Goal: Information Seeking & Learning: Find specific fact

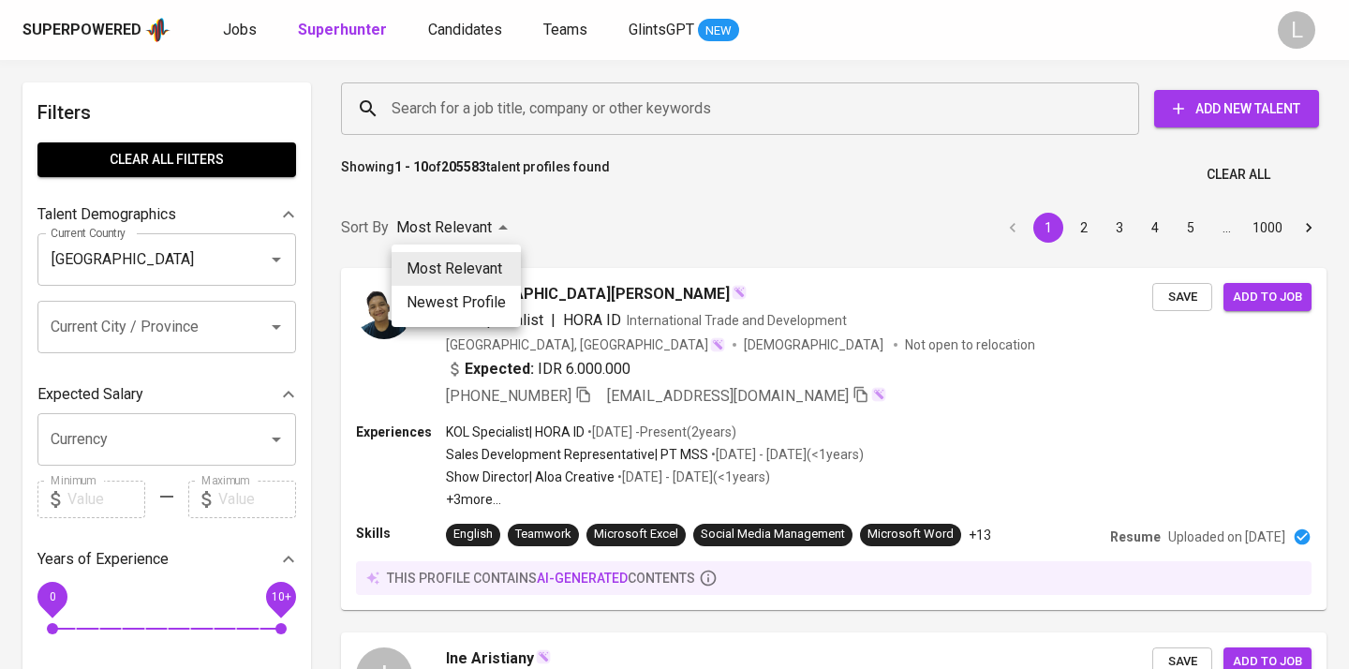
click at [486, 103] on div at bounding box center [674, 334] width 1349 height 669
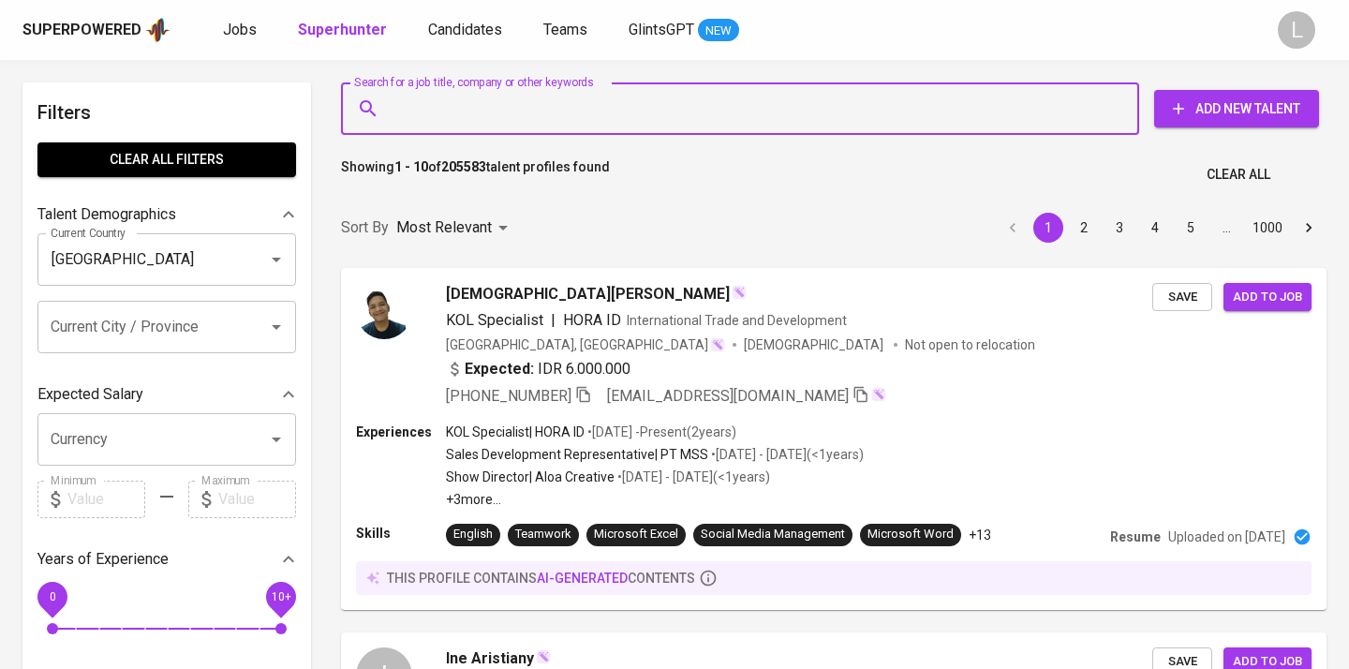
click at [477, 113] on input "Search for a job title, company or other keywords" at bounding box center [745, 109] width 716 height 36
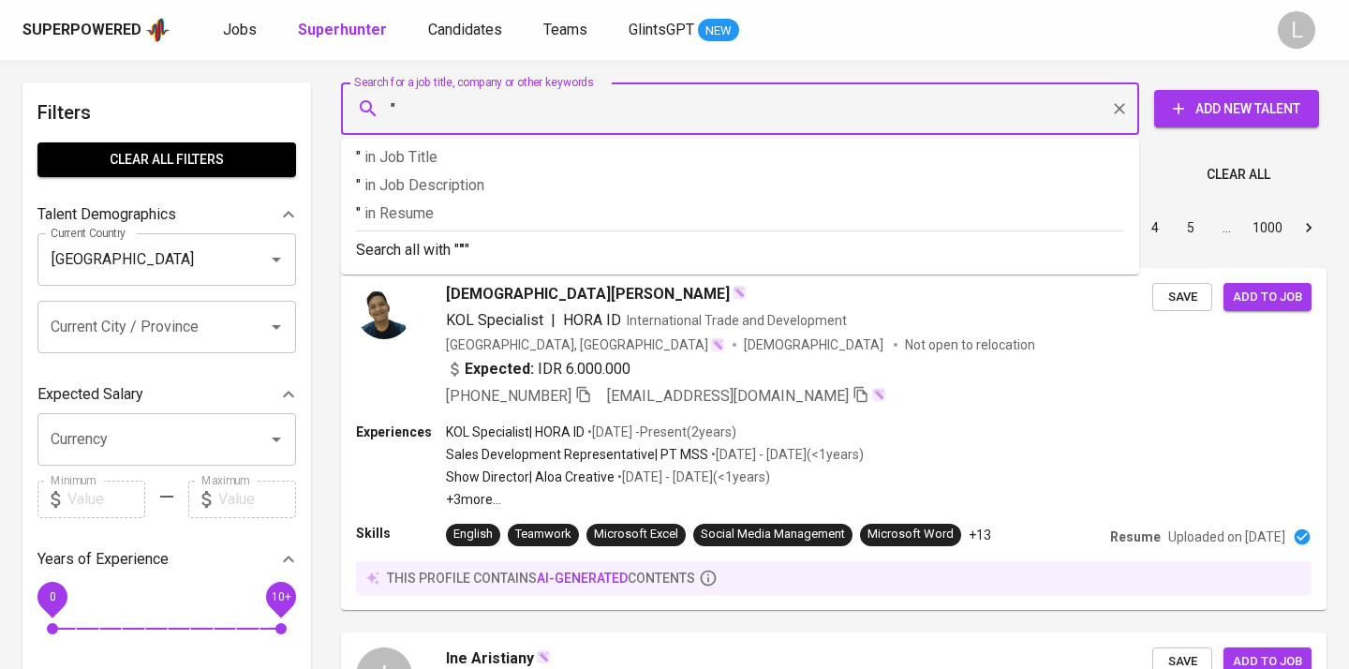
paste input "inggridselviana21@gmail.com"
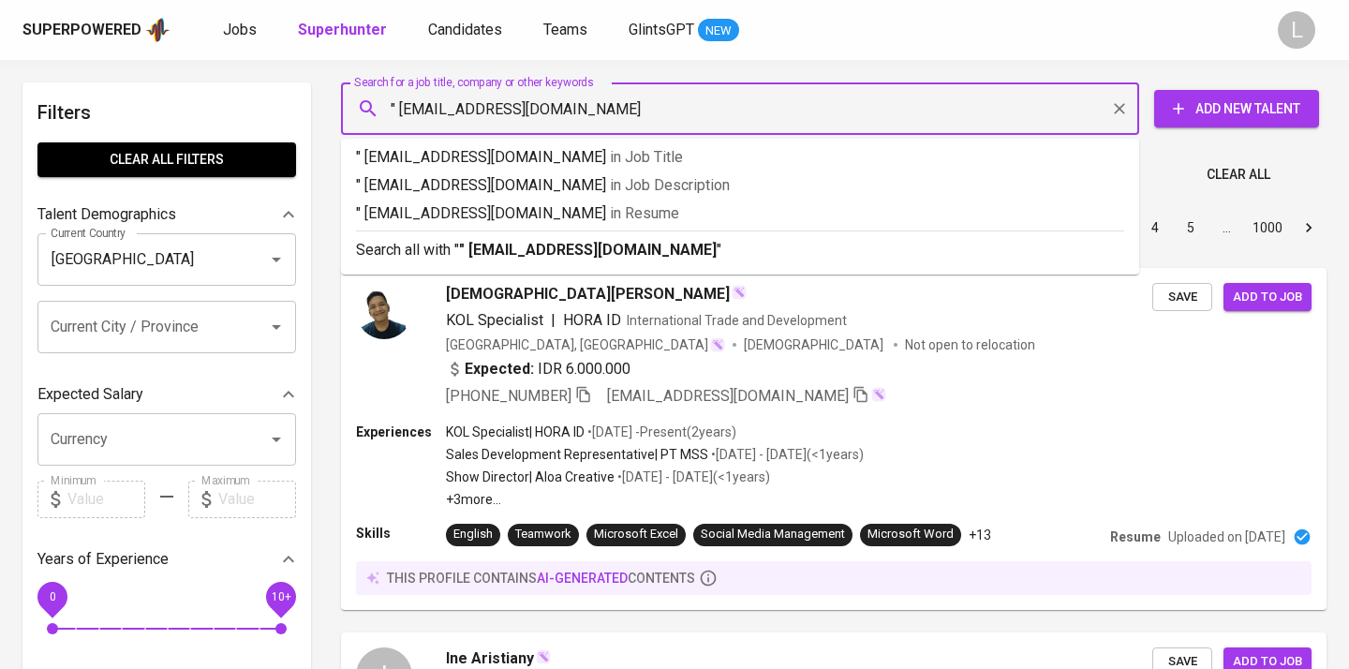
type input "" inggridselviana21@gmail.com""
click at [614, 217] on span "in Resume" at bounding box center [648, 213] width 69 height 18
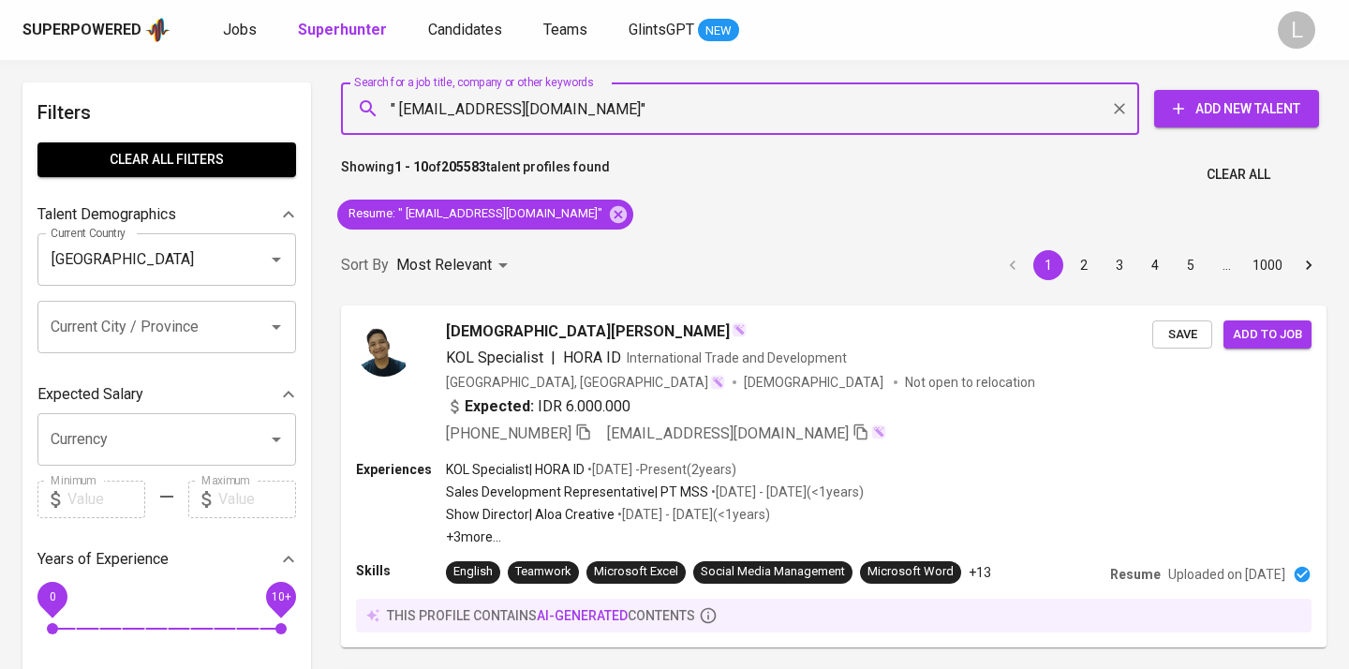
click at [604, 217] on div "Resume : " inggridselviana21@gmail.com"" at bounding box center [485, 214] width 311 height 45
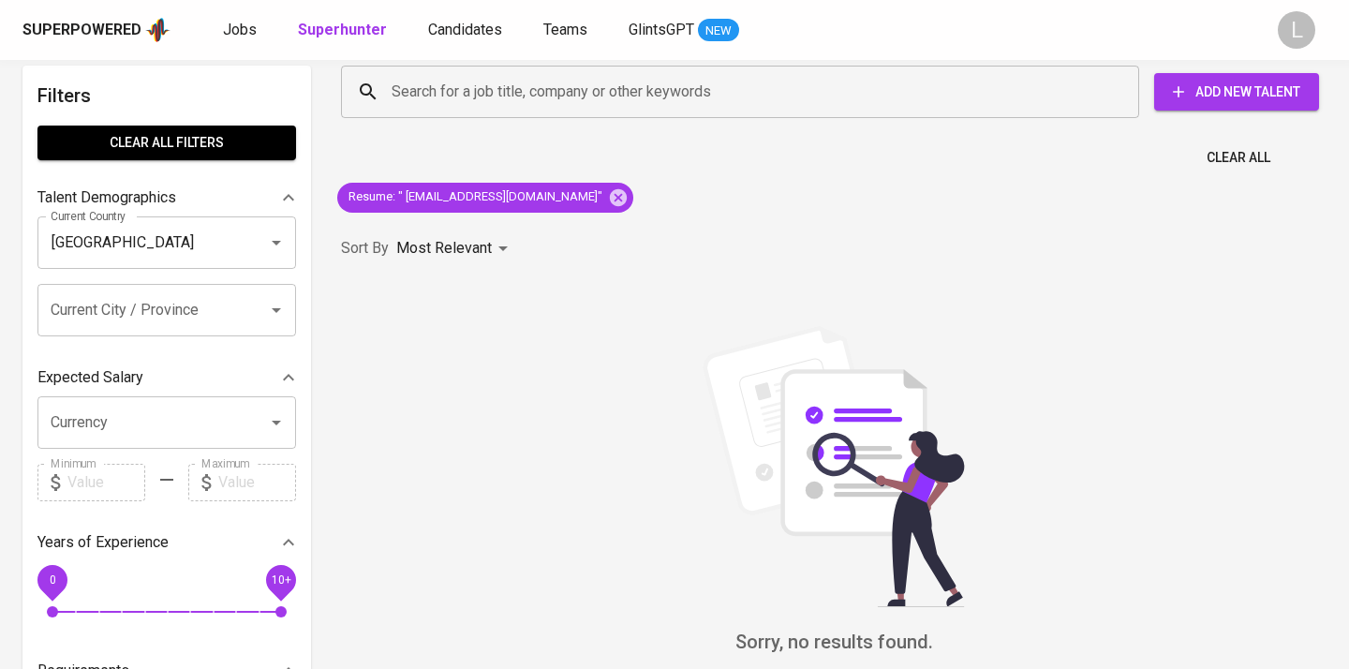
scroll to position [12, 0]
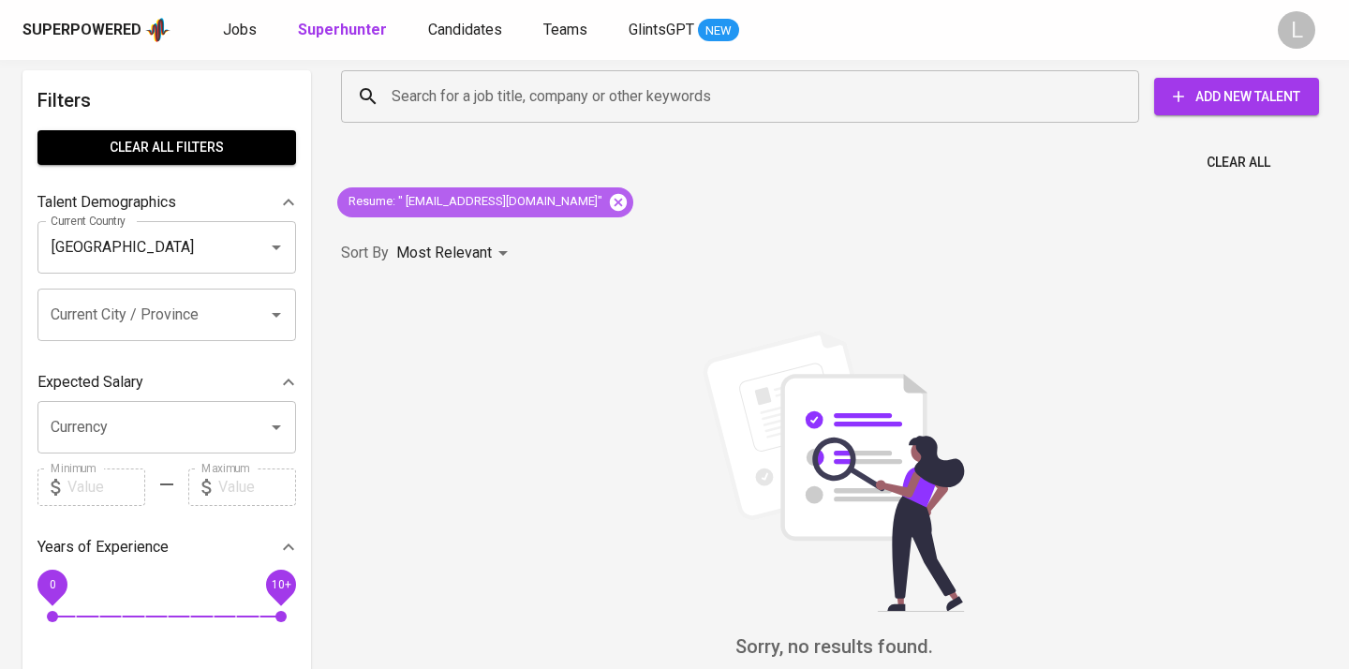
click at [610, 209] on icon at bounding box center [618, 201] width 17 height 17
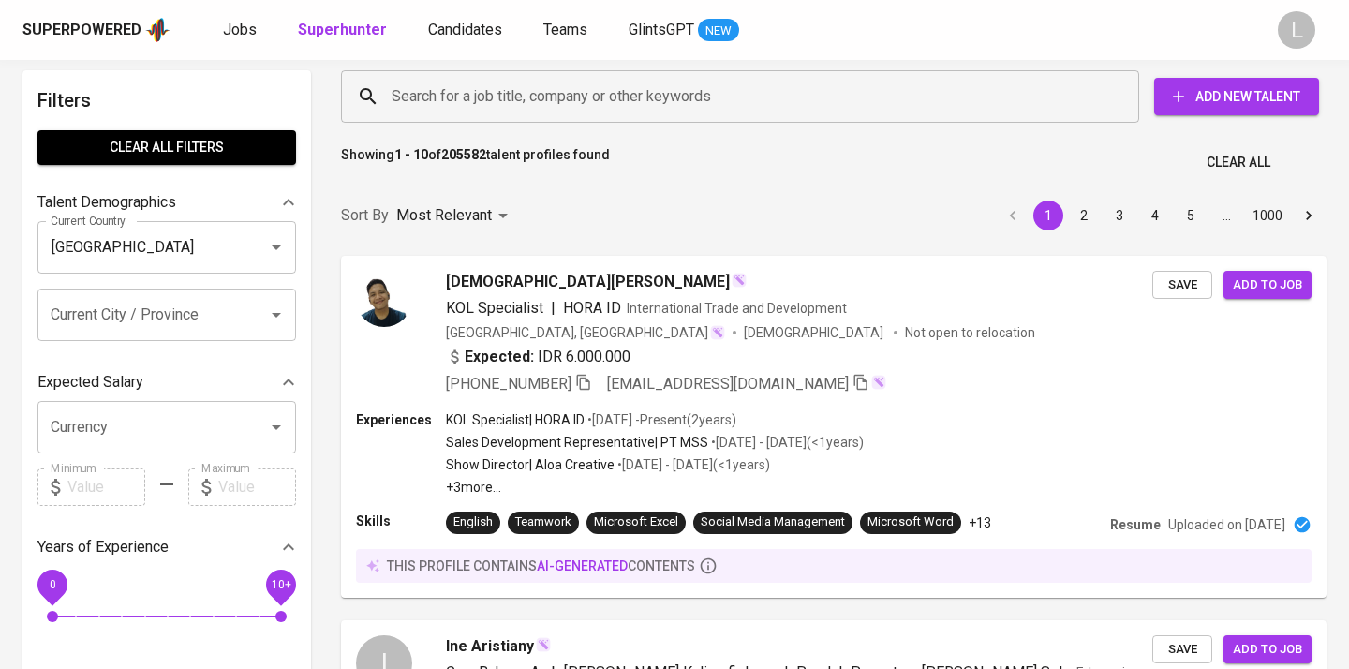
click at [479, 96] on input "Search for a job title, company or other keywords" at bounding box center [745, 97] width 716 height 36
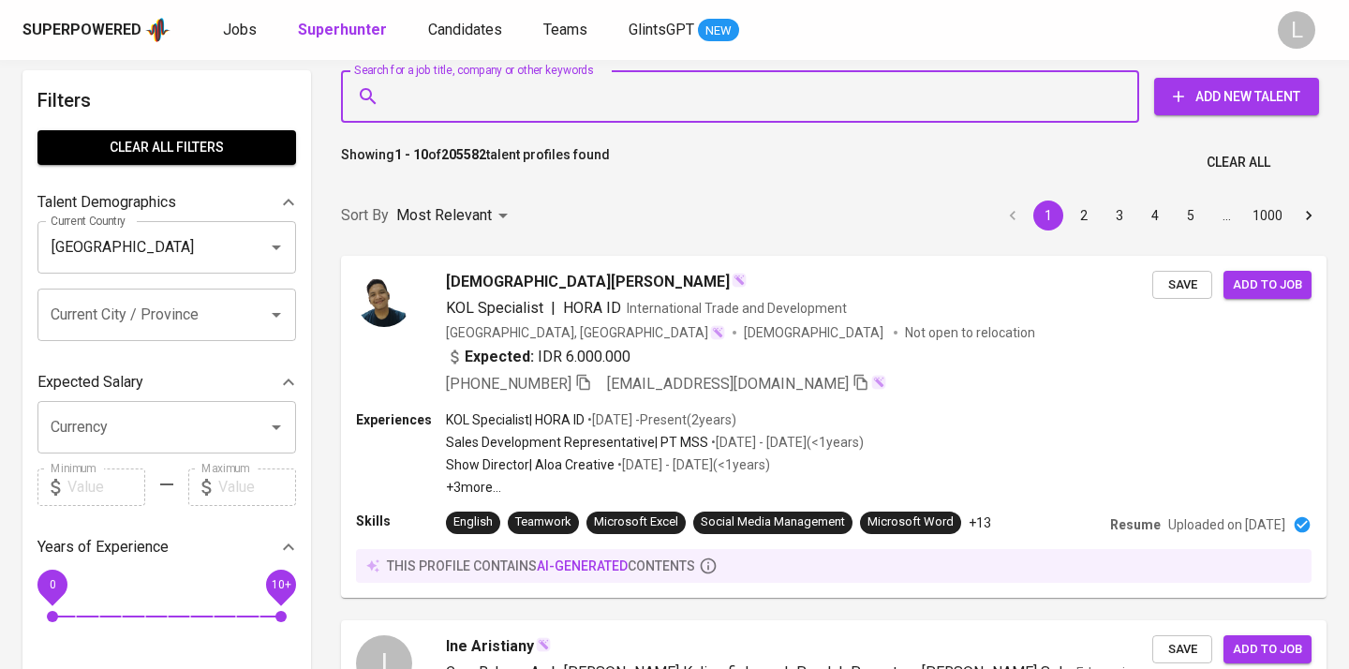
click at [482, 99] on input "Search for a job title, company or other keywords" at bounding box center [745, 97] width 716 height 36
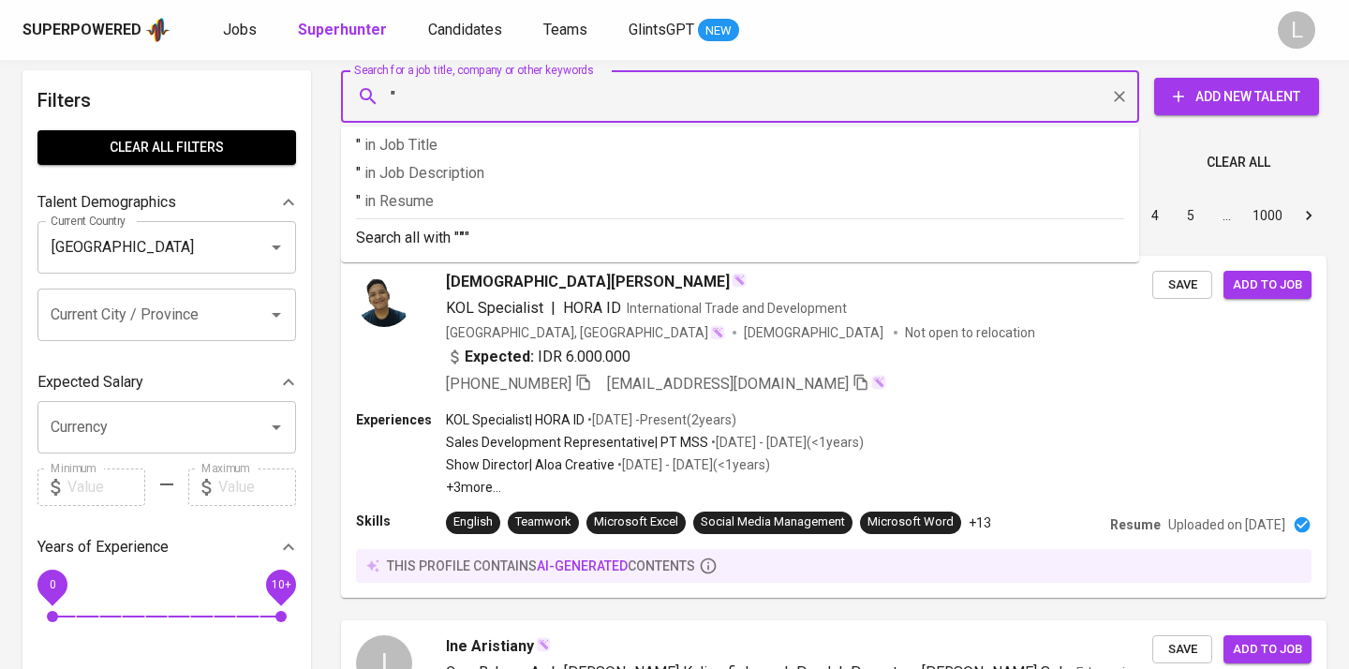
paste input "Inggrid Selviana"
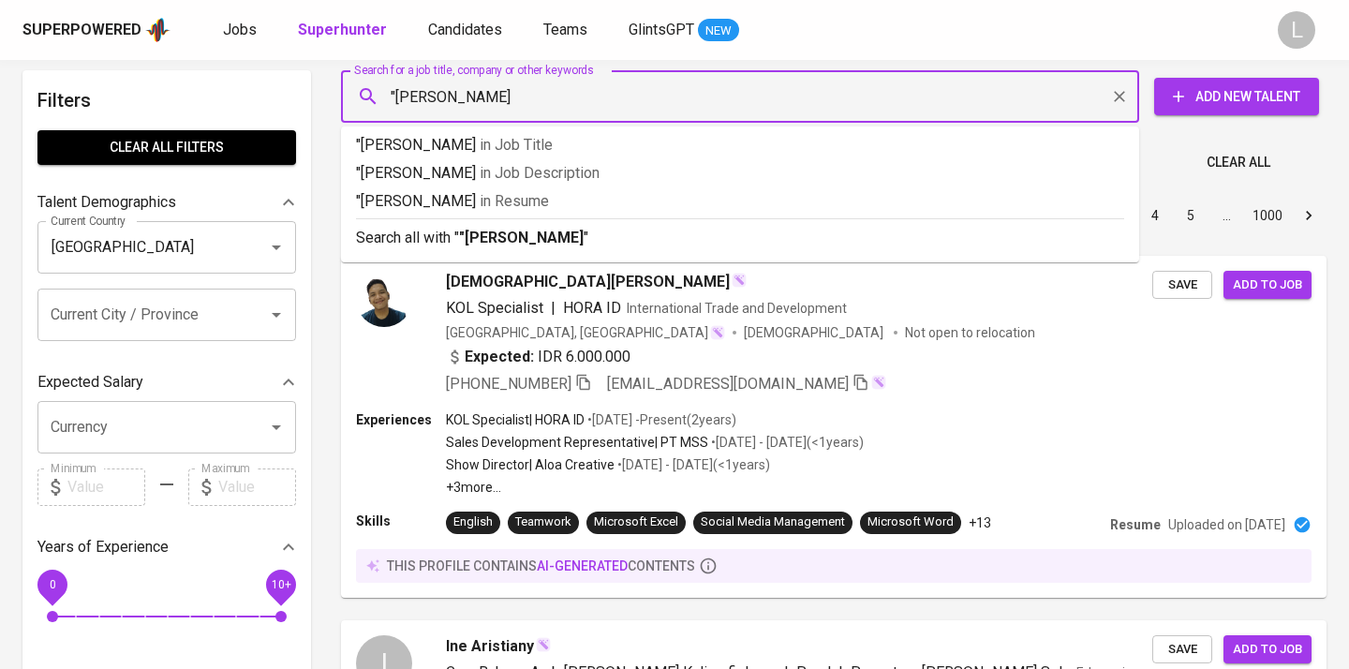
type input ""Inggrid Selviana""
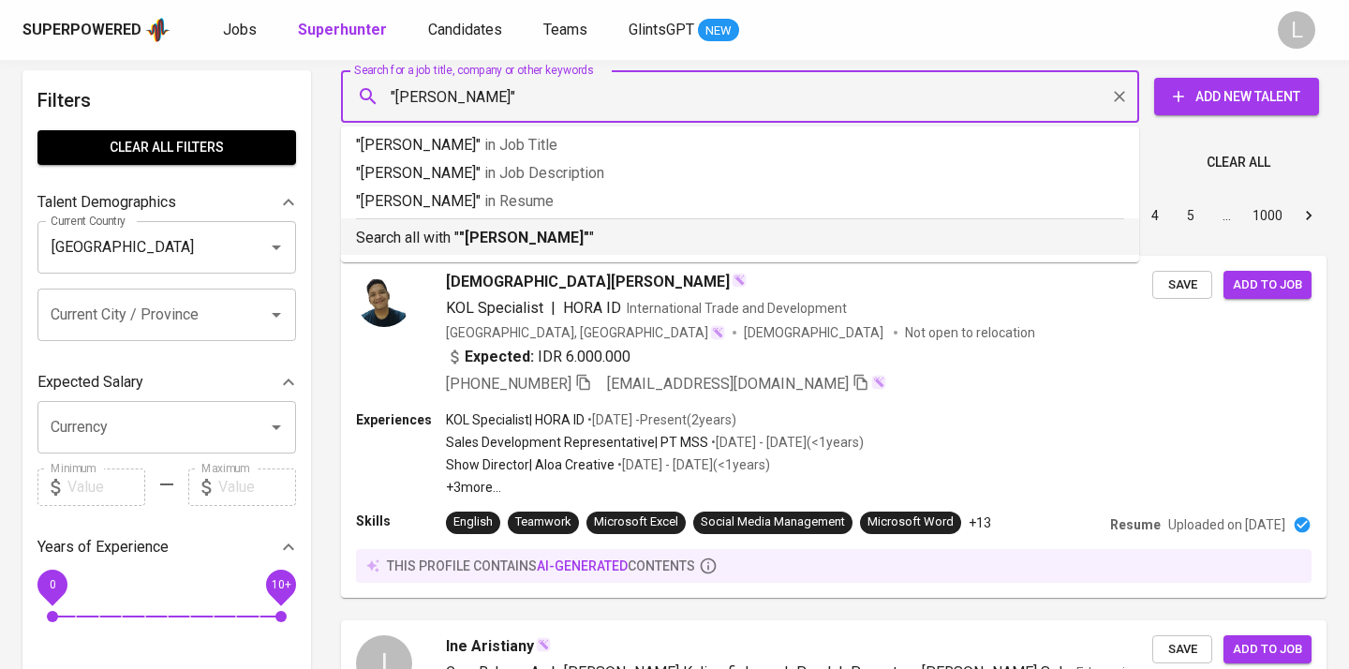
click at [478, 235] on b ""Inggrid Selviana"" at bounding box center [524, 238] width 130 height 18
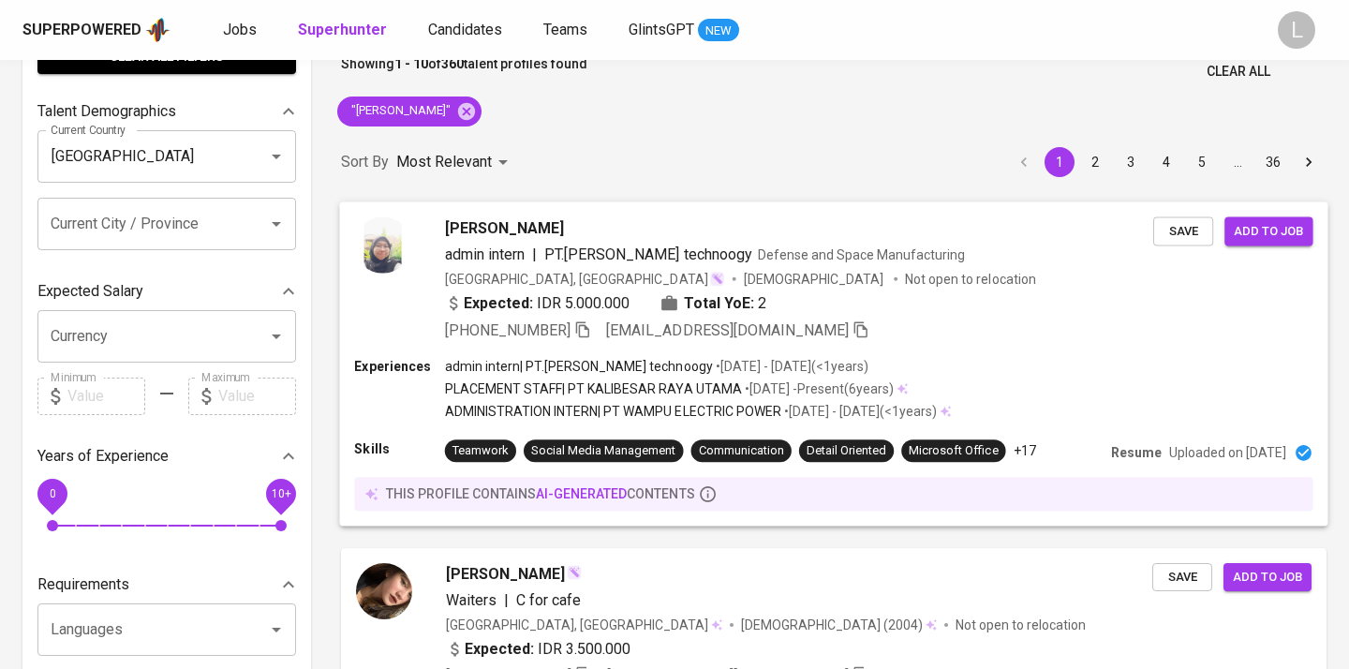
scroll to position [104, 0]
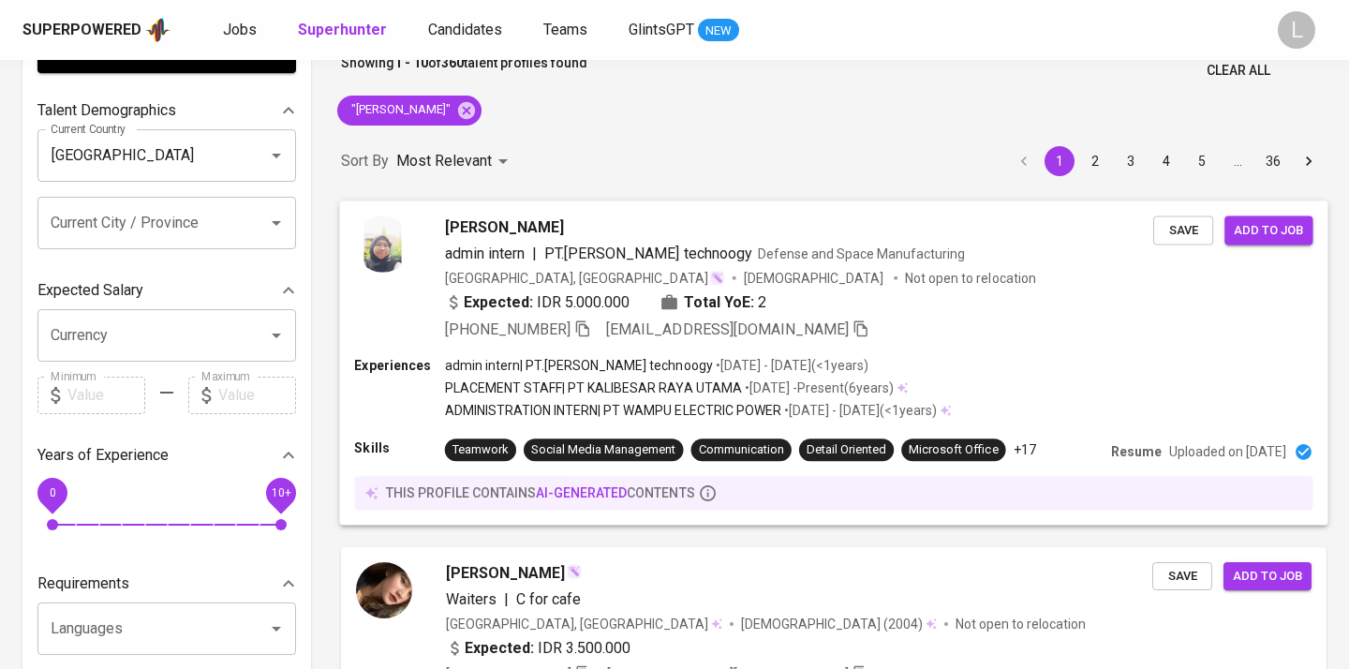
click at [498, 221] on span "Inggrid Selvina" at bounding box center [504, 226] width 119 height 22
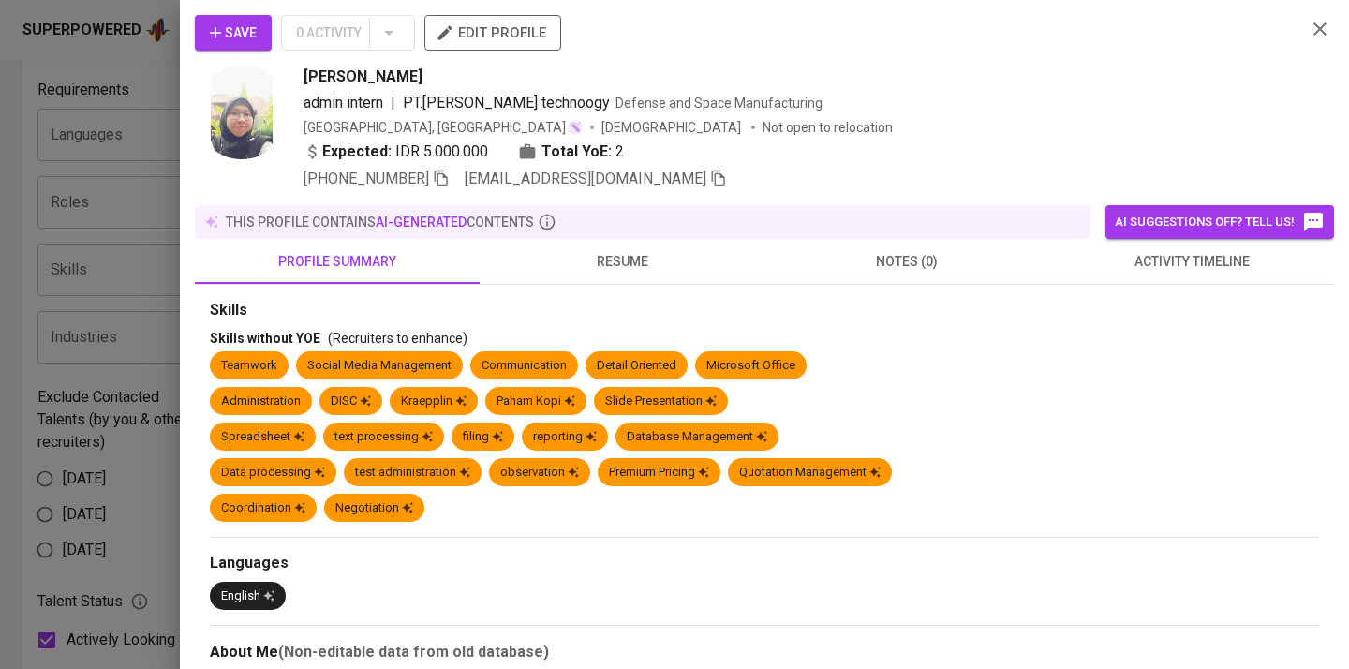
scroll to position [1, 0]
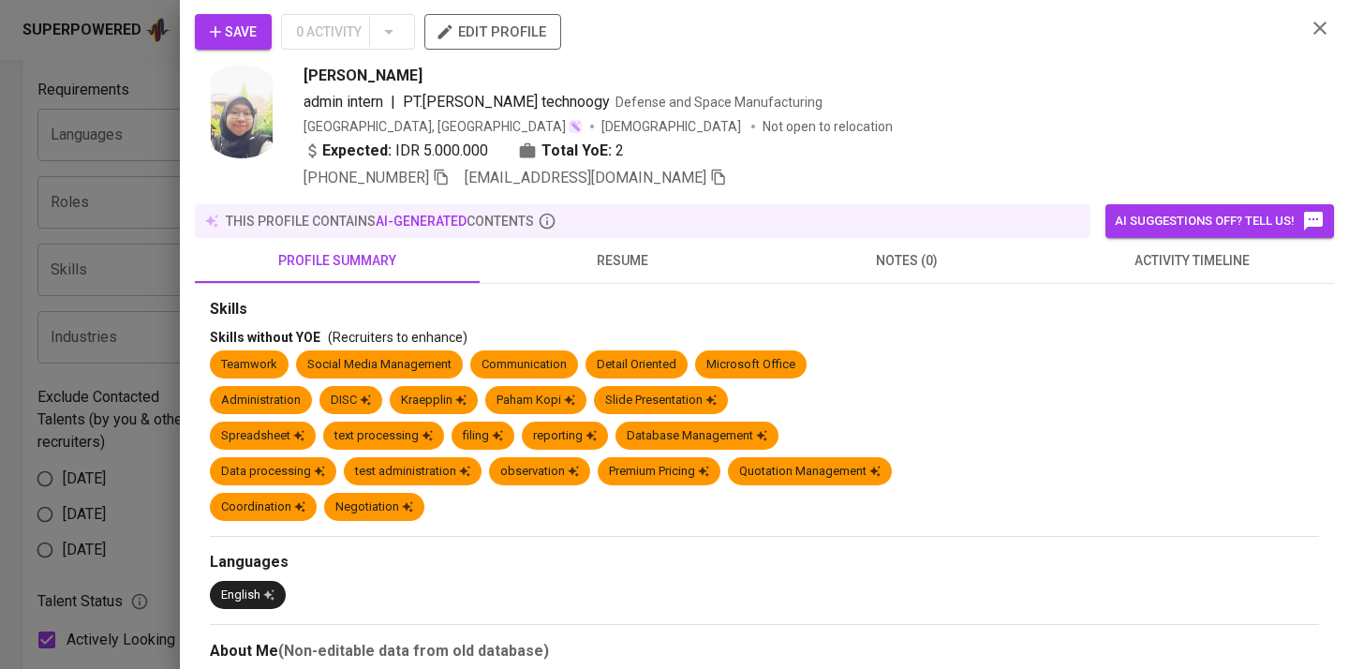
click at [645, 254] on span "resume" at bounding box center [622, 260] width 262 height 23
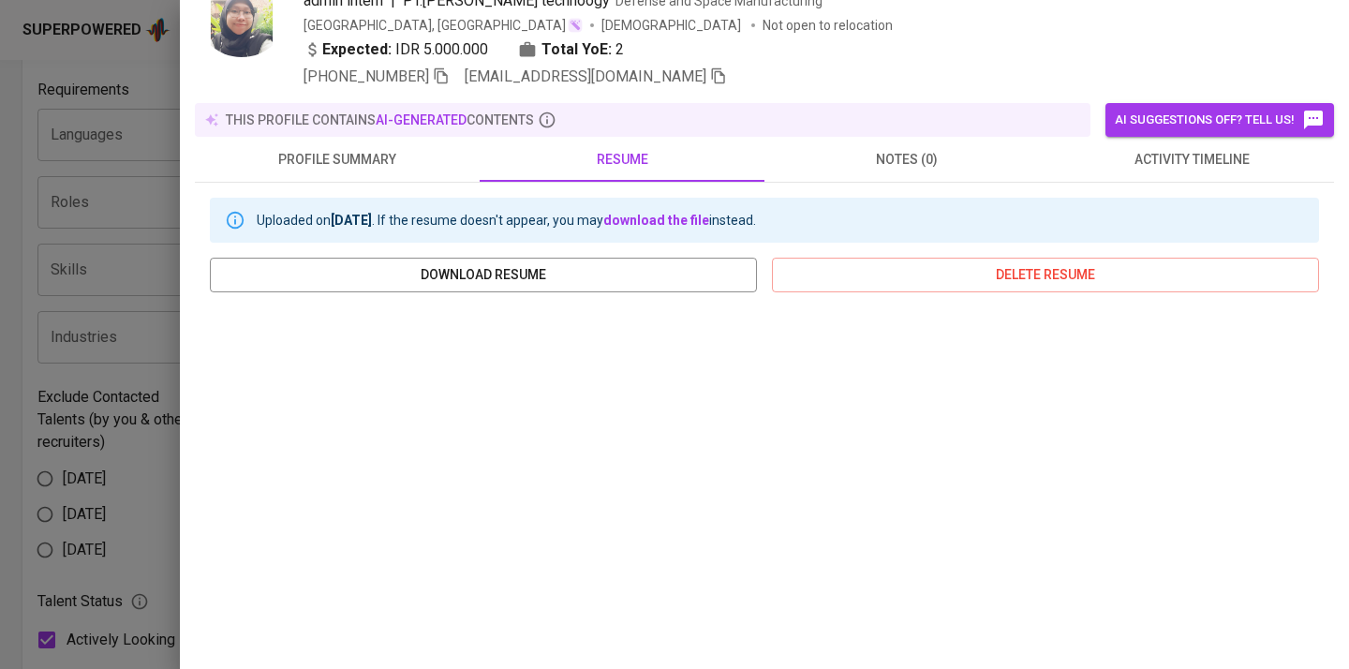
scroll to position [0, 0]
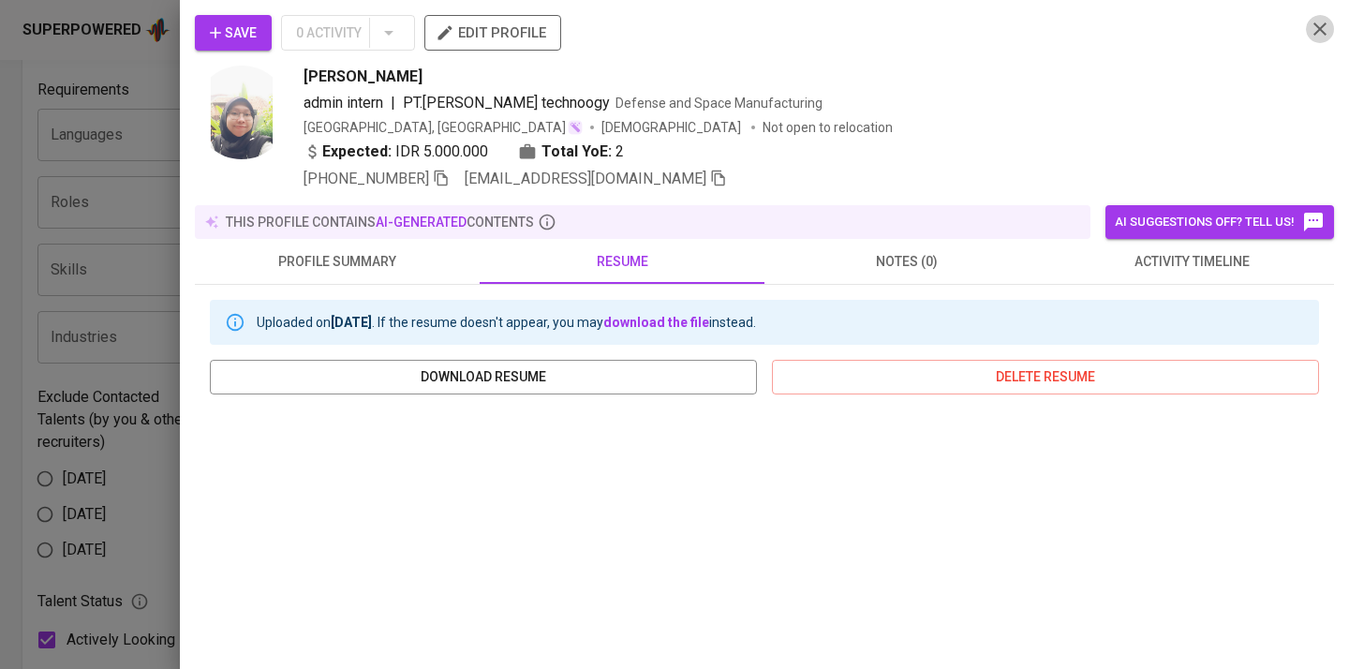
click at [1324, 24] on icon "button" at bounding box center [1319, 28] width 13 height 13
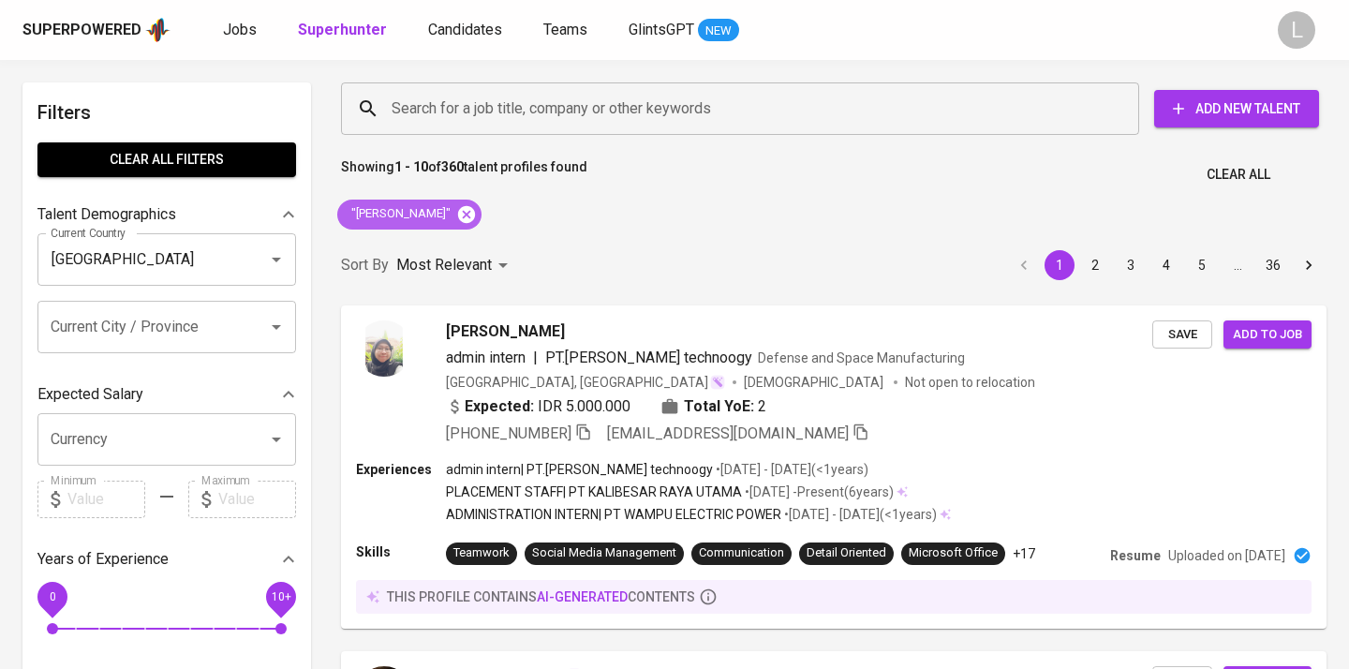
click at [461, 214] on icon at bounding box center [466, 214] width 21 height 21
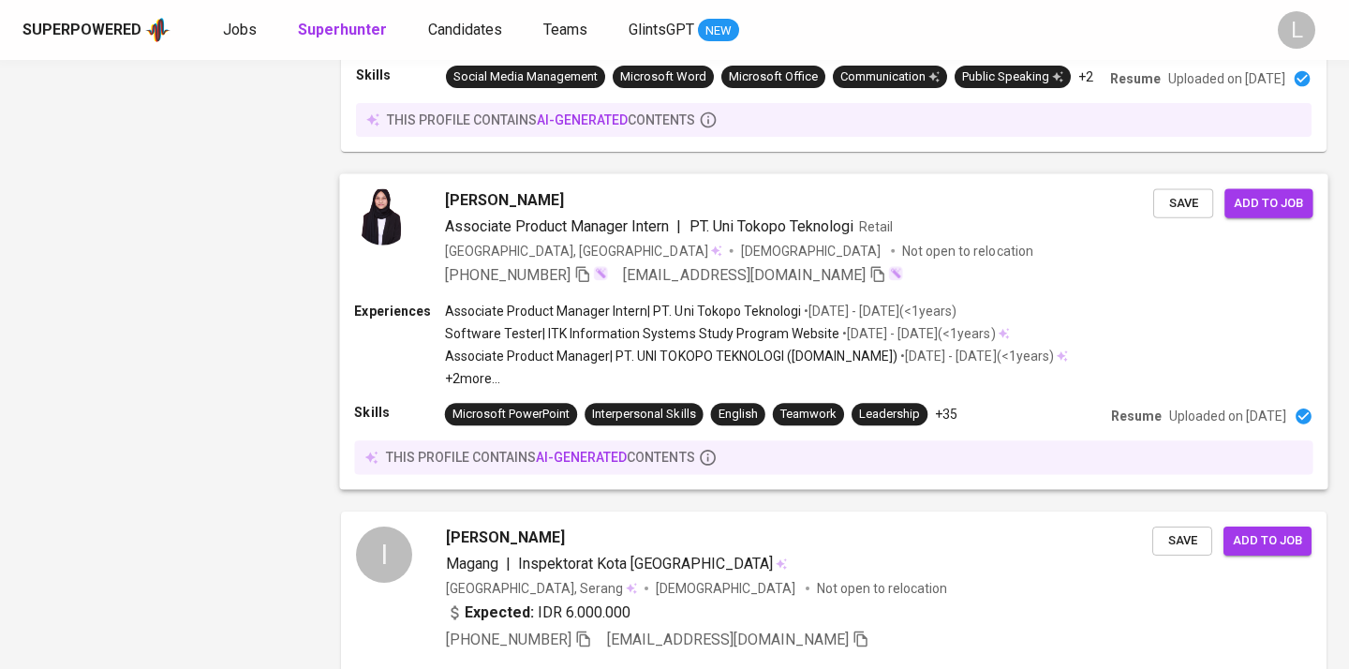
scroll to position [3102, 0]
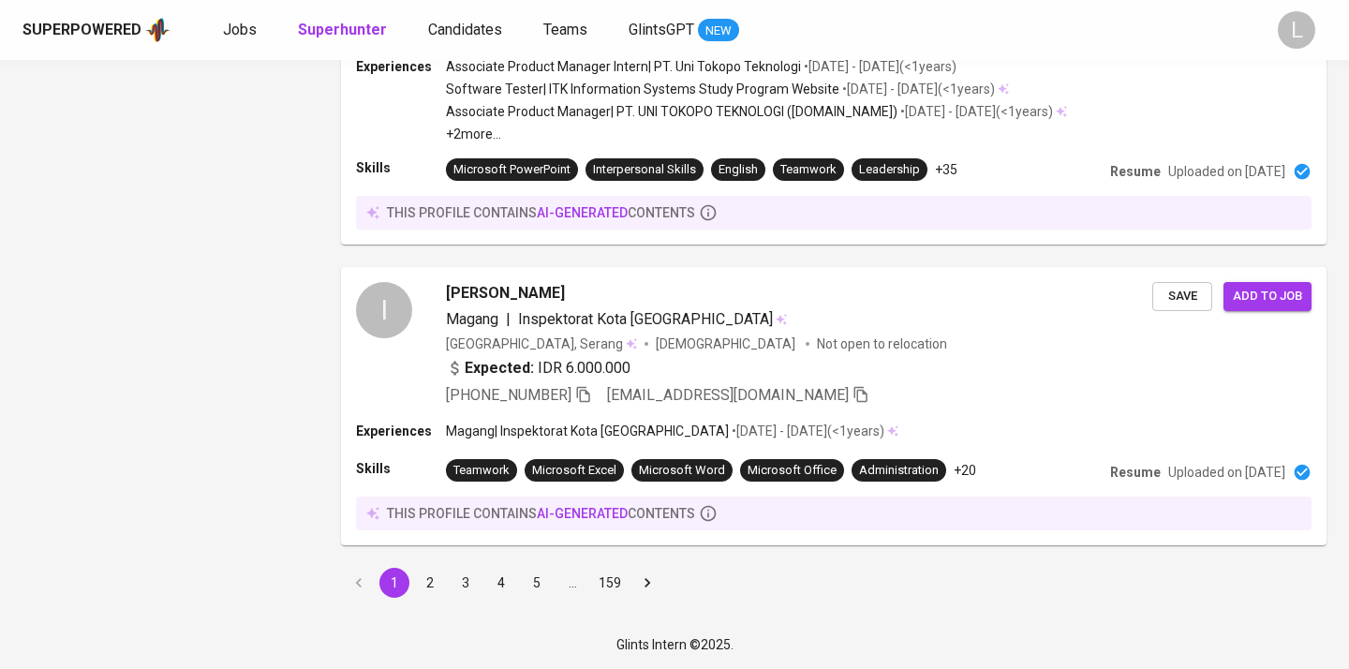
click at [437, 583] on button "2" at bounding box center [430, 583] width 30 height 30
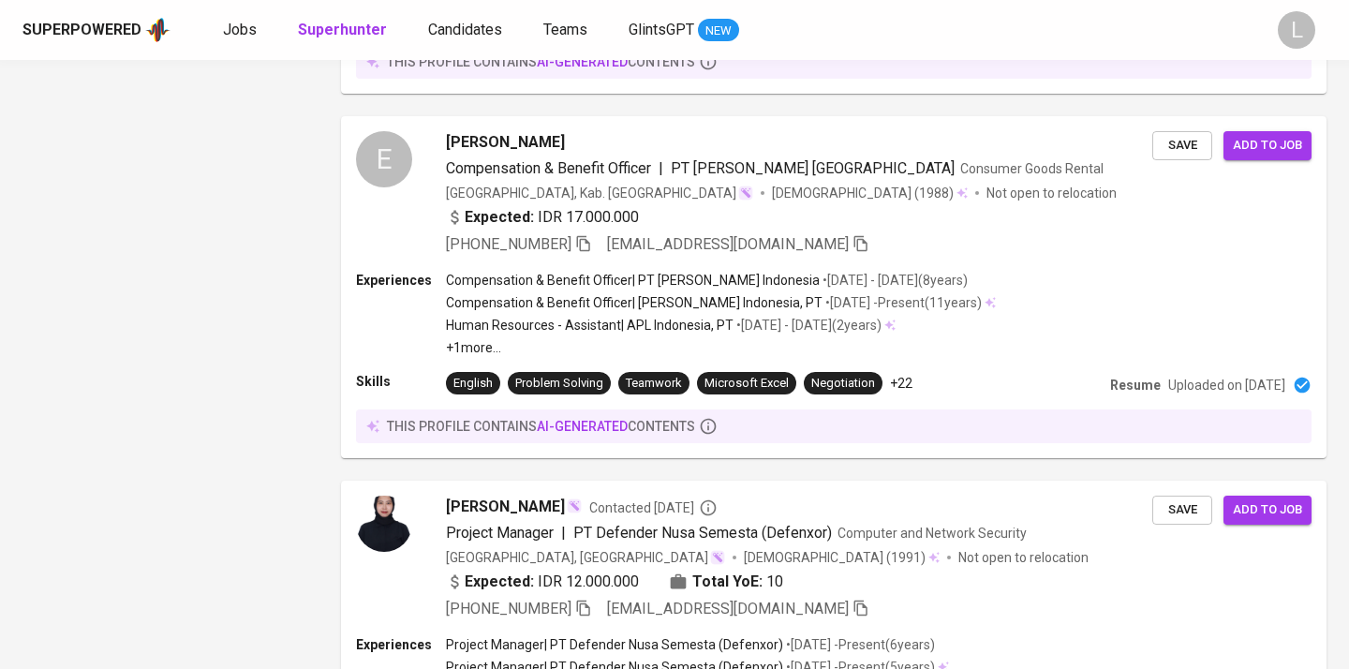
scroll to position [3383, 0]
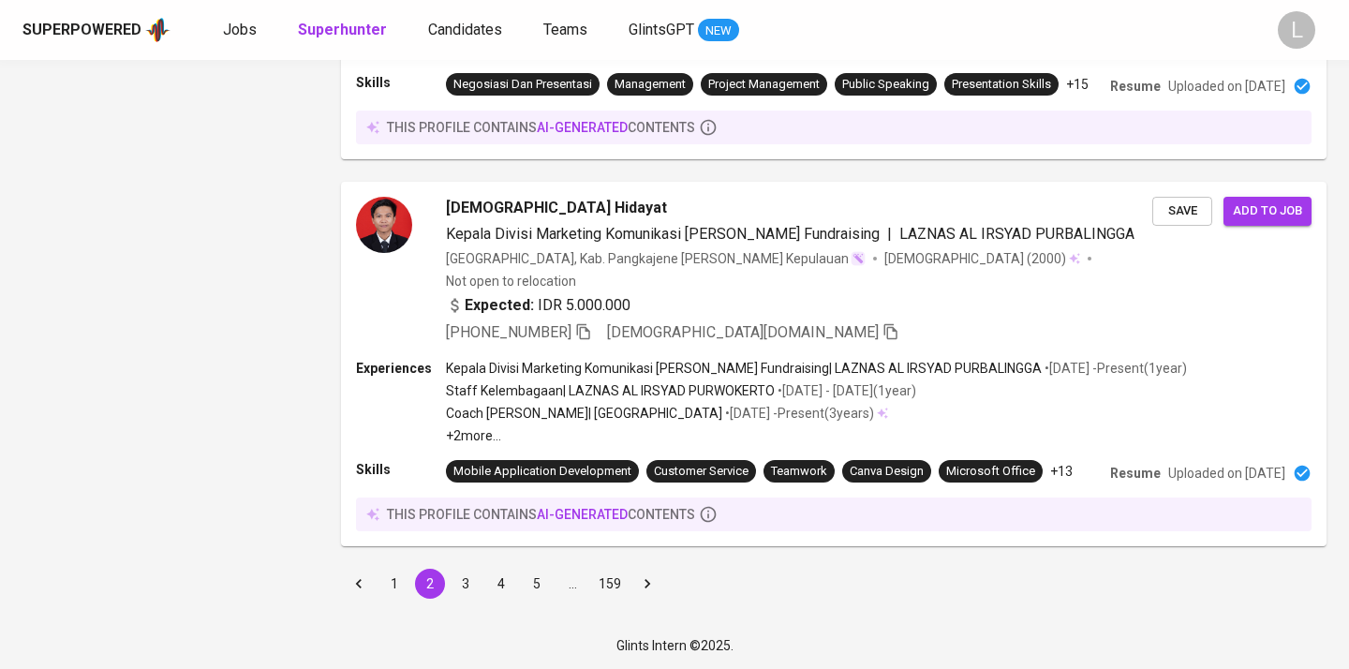
click at [467, 587] on button "3" at bounding box center [466, 584] width 30 height 30
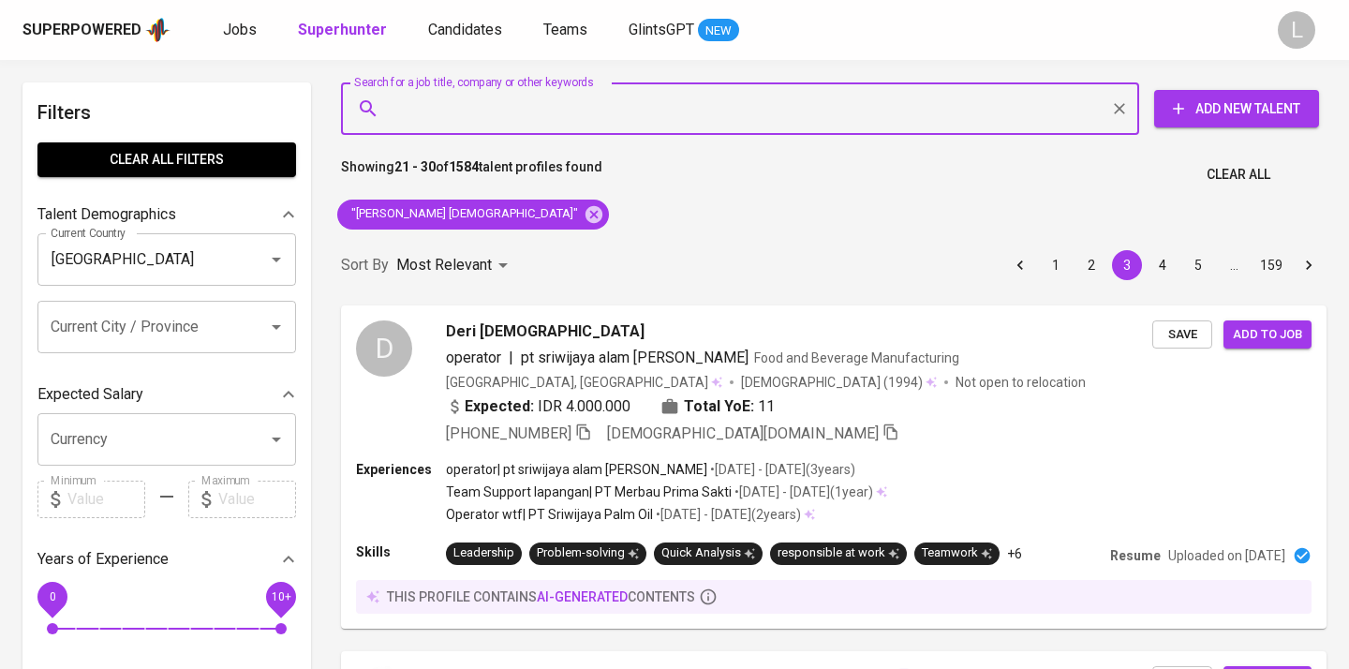
click at [521, 105] on input "Search for a job title, company or other keywords" at bounding box center [745, 109] width 716 height 36
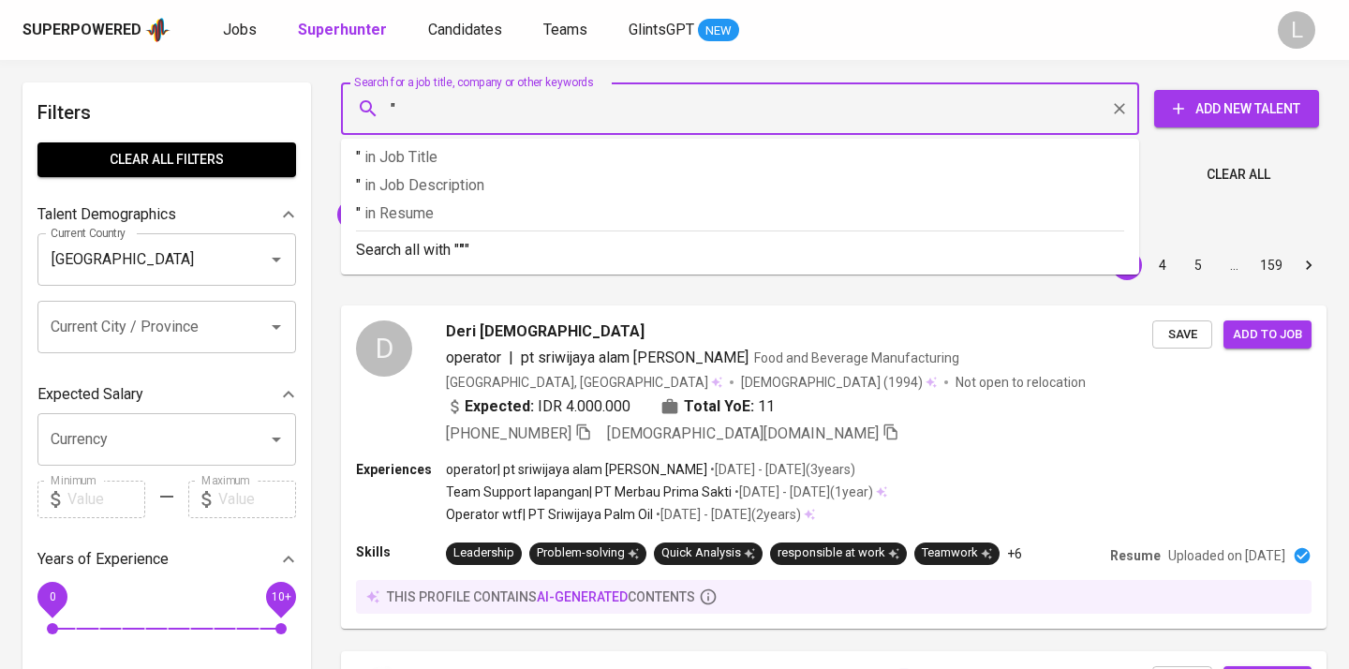
paste input "[GEOGRAPHIC_DATA][DEMOGRAPHIC_DATA]"
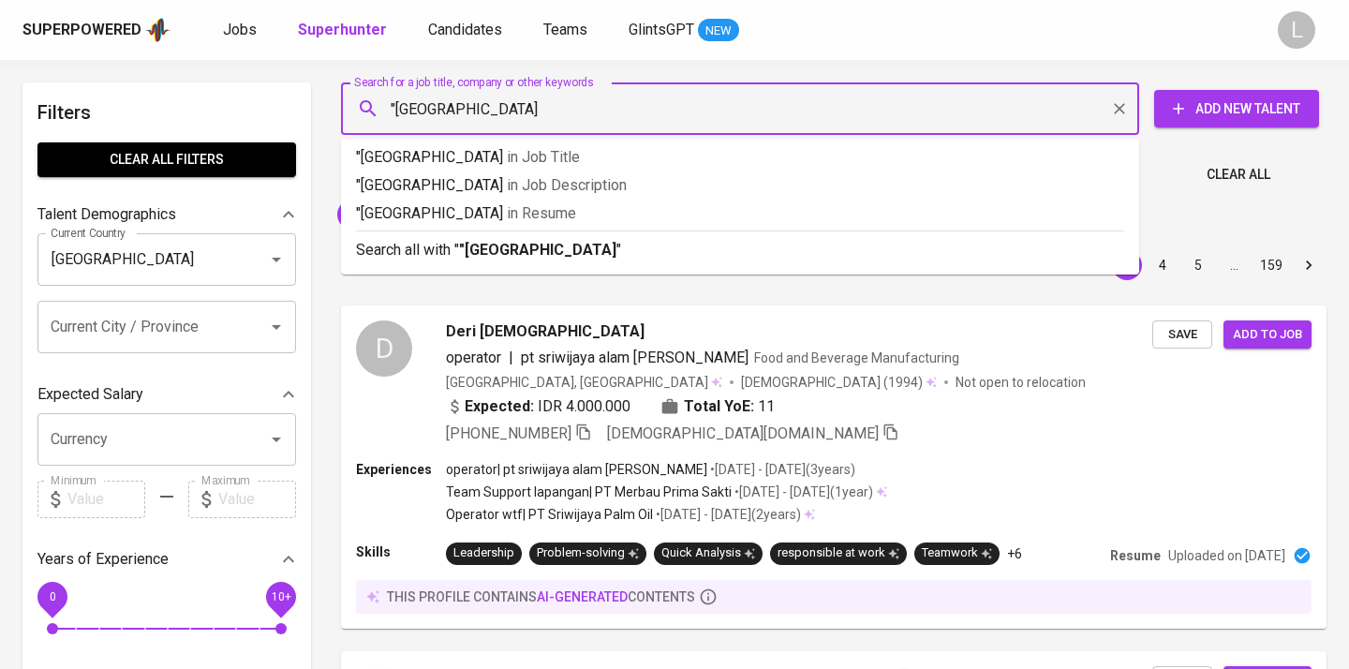
type input ""[GEOGRAPHIC_DATA]""
click at [569, 209] on span "in [GEOGRAPHIC_DATA]" at bounding box center [545, 213] width 69 height 18
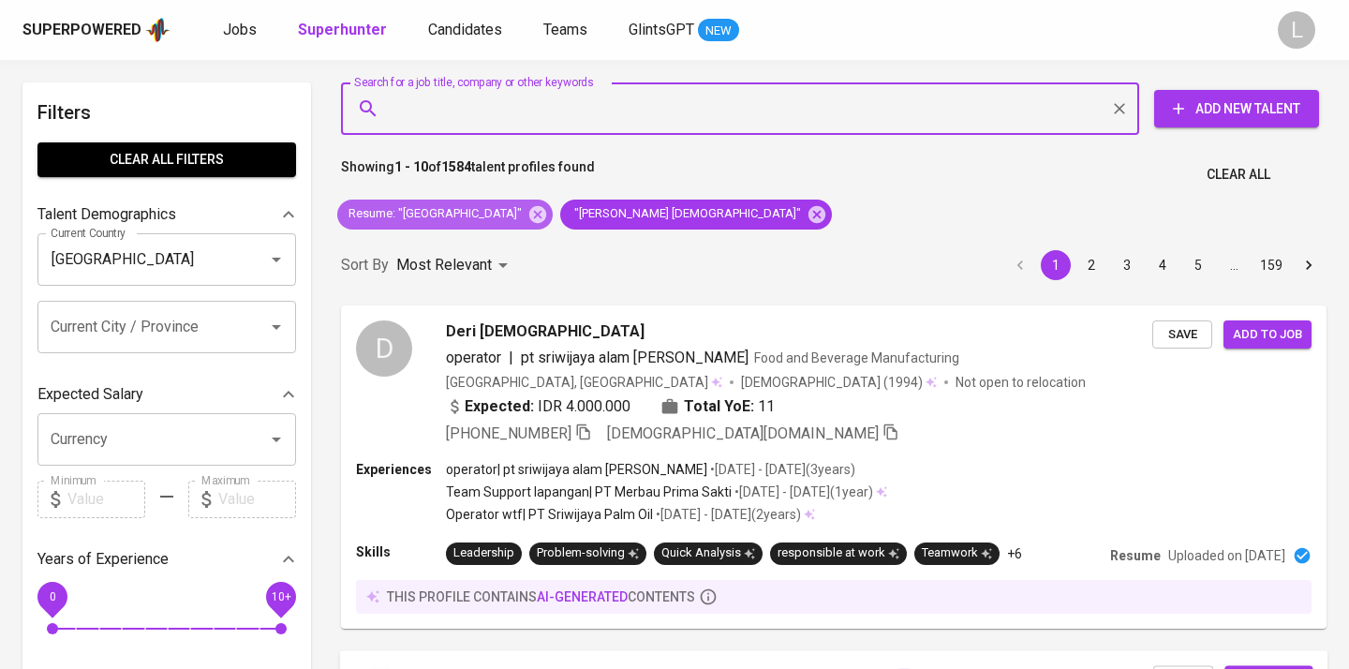
click at [546, 208] on icon at bounding box center [537, 213] width 17 height 17
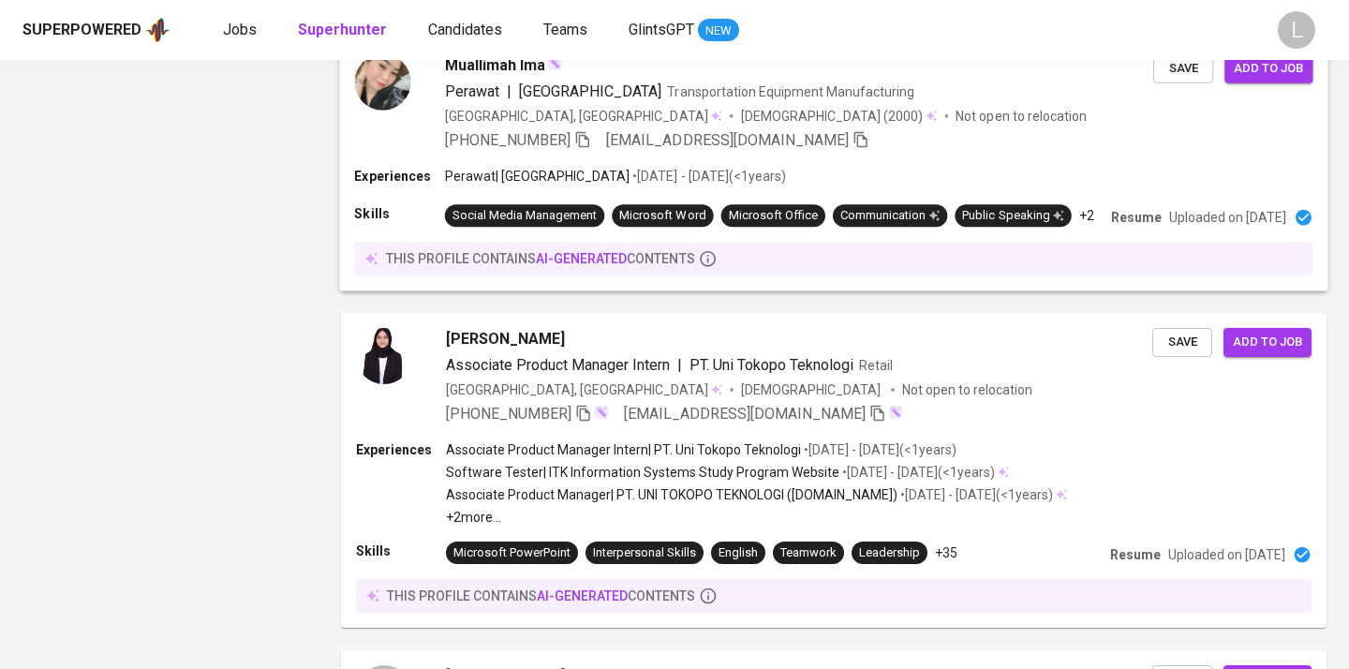
scroll to position [3102, 0]
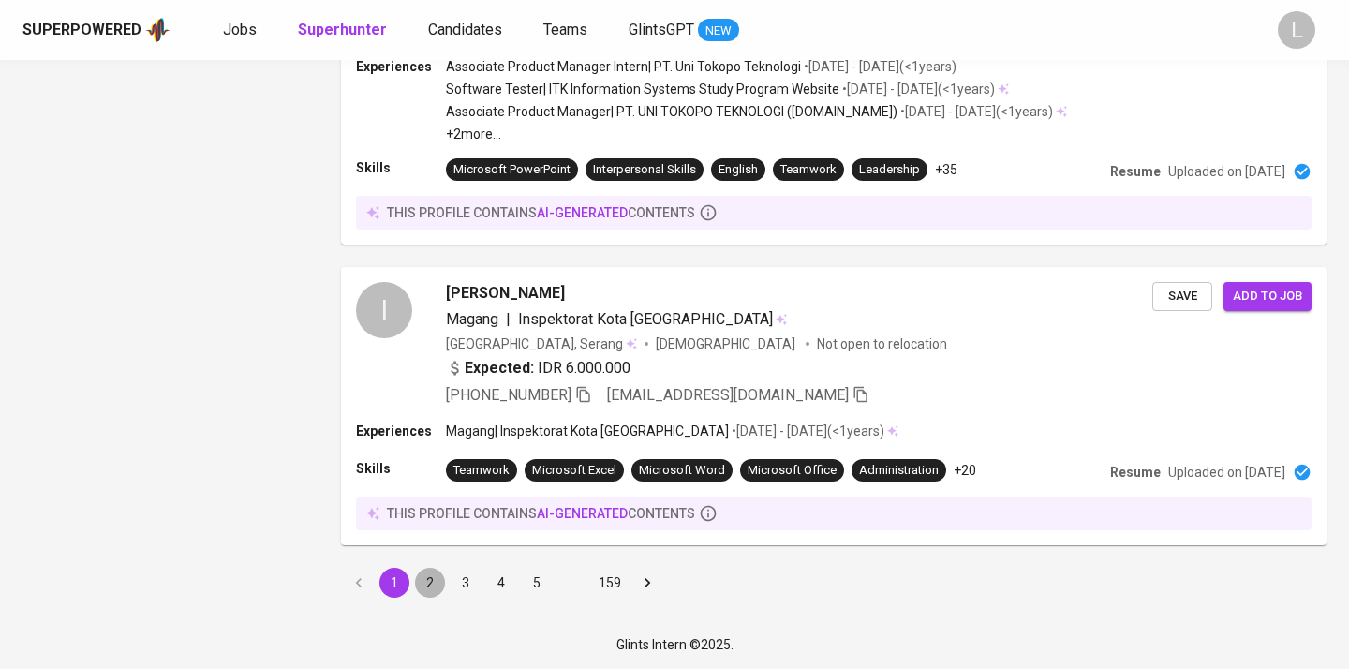
click at [430, 580] on button "2" at bounding box center [430, 583] width 30 height 30
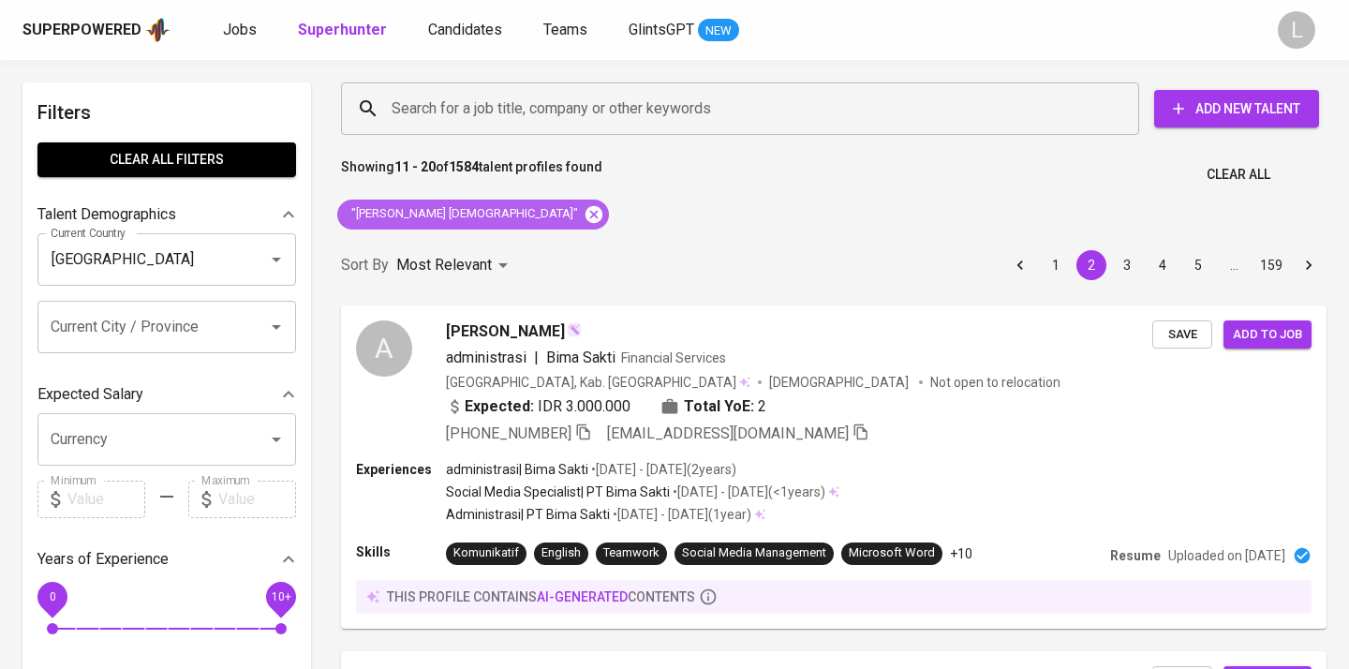
click at [585, 213] on icon at bounding box center [593, 213] width 17 height 17
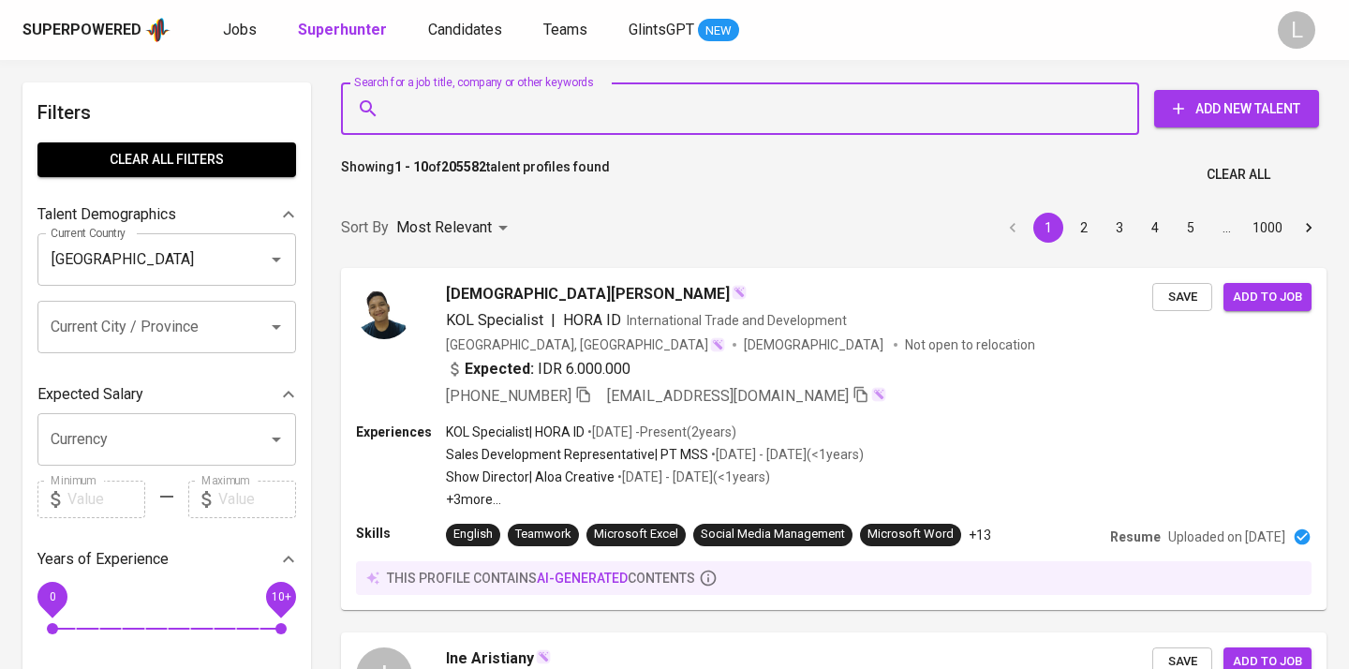
click at [562, 98] on input "Search for a job title, company or other keywords" at bounding box center [745, 109] width 716 height 36
click at [536, 105] on input "Search for a job title, company or other keywords" at bounding box center [745, 109] width 716 height 36
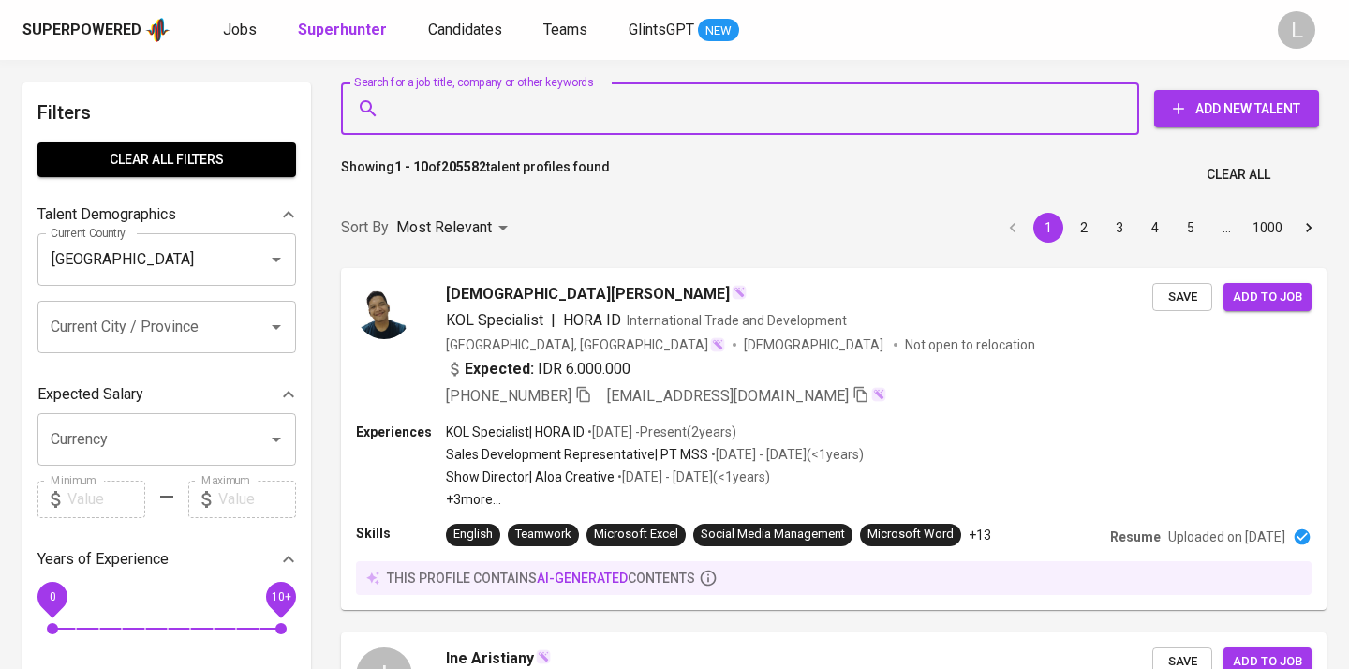
click at [536, 105] on input "Search for a job title, company or other keywords" at bounding box center [745, 109] width 716 height 36
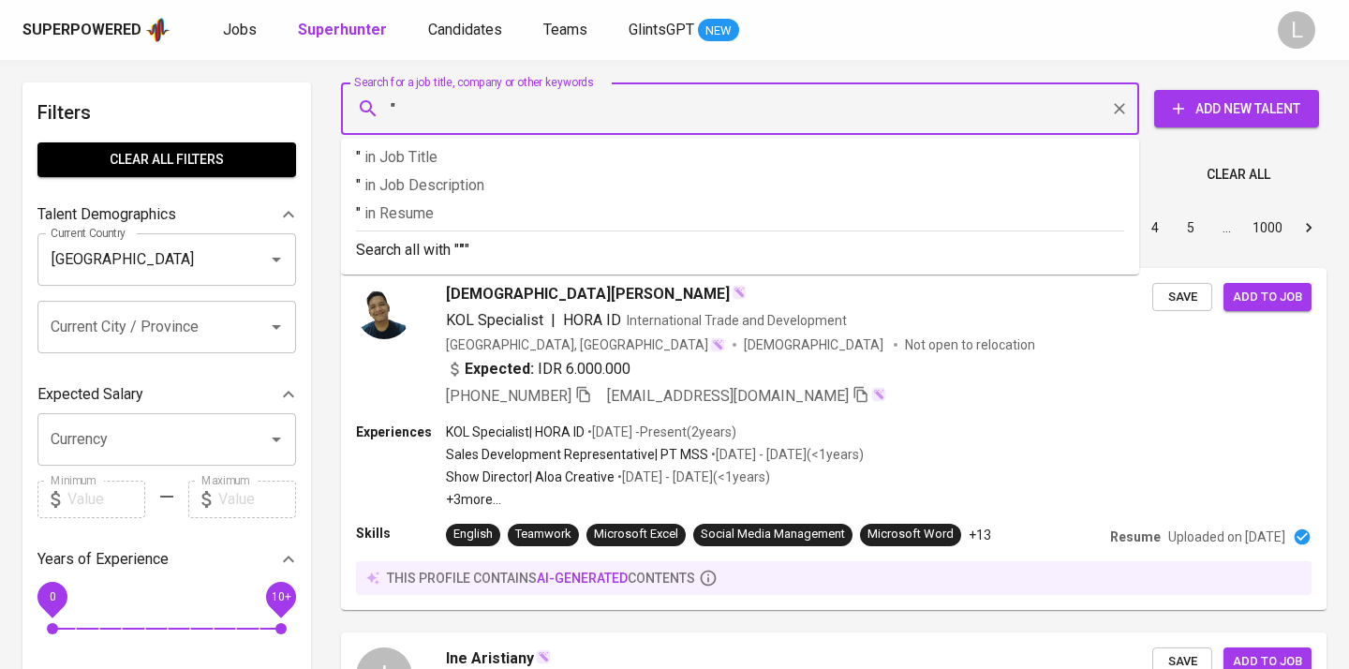
click at [604, 110] on input """ at bounding box center [745, 109] width 716 height 36
paste input "Sinta Amami"
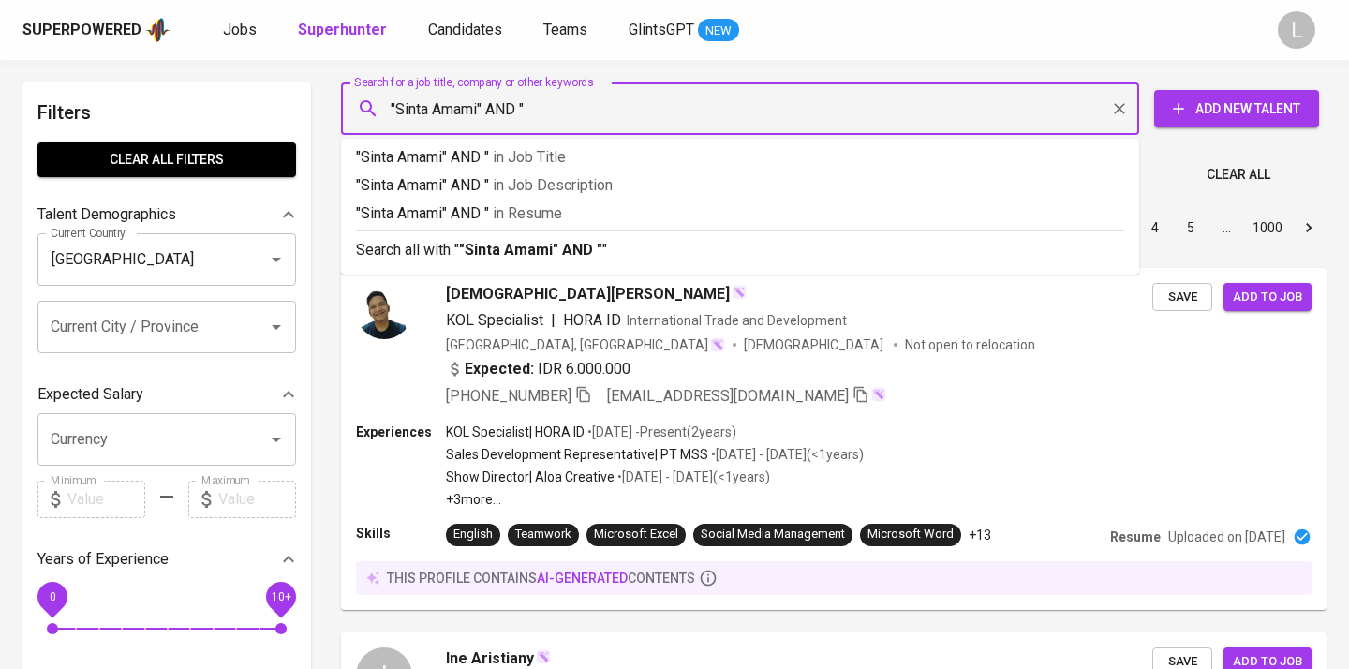
paste input "Universitas Padjadjaran"
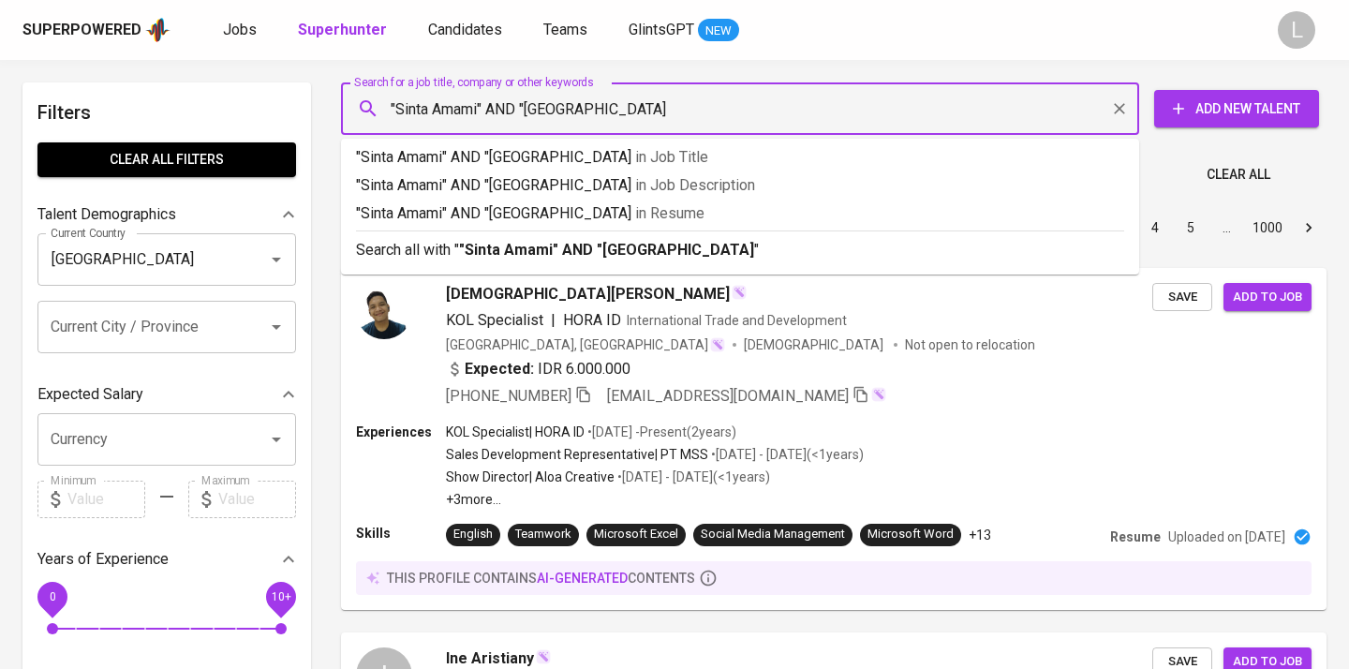
type input ""Sinta Amami" AND "Universitas Padjadjaran""
click at [513, 248] on b ""Sinta Amami" AND "Universitas Padjadjaran"" at bounding box center [609, 250] width 301 height 18
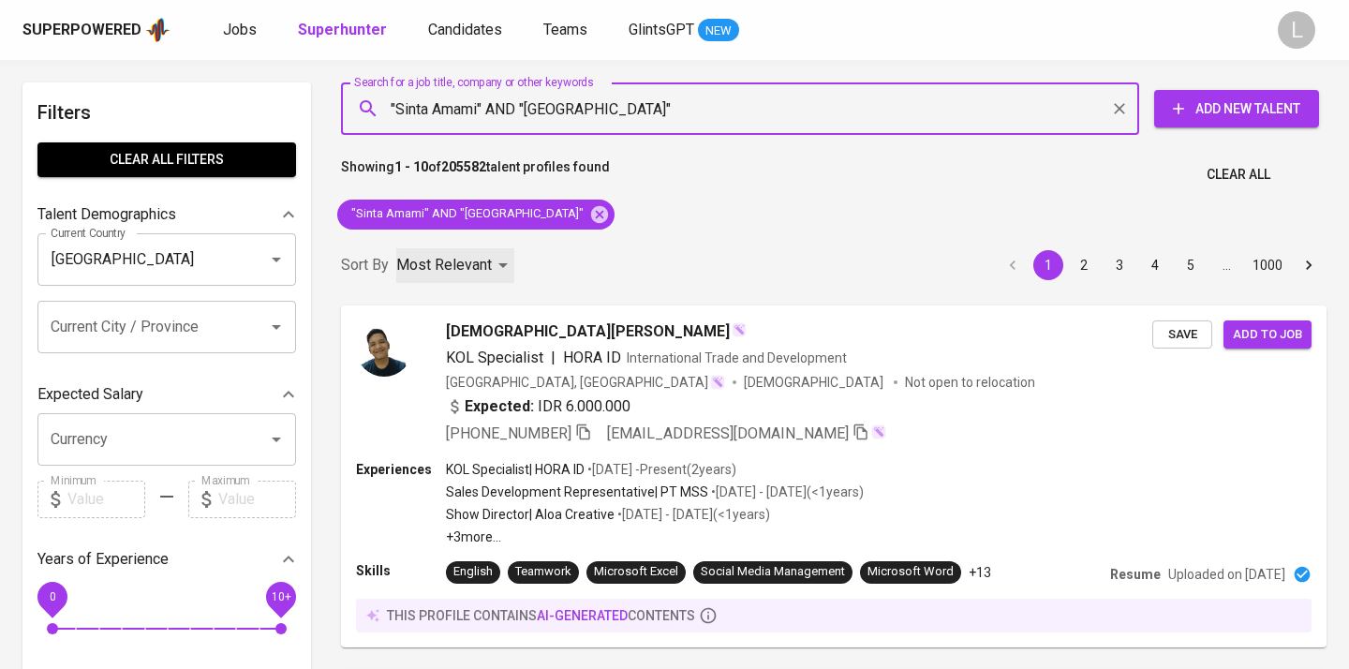
click at [513, 248] on div "Most Relevant" at bounding box center [455, 265] width 118 height 35
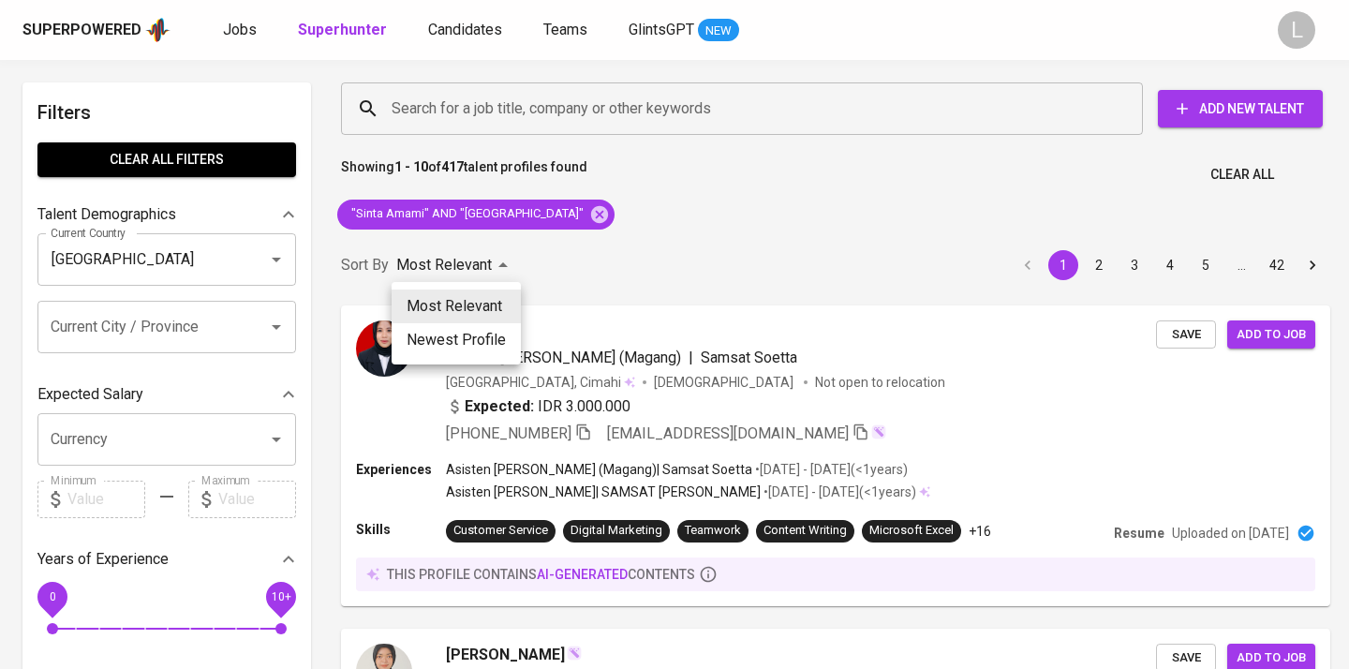
click at [821, 381] on div at bounding box center [674, 334] width 1349 height 669
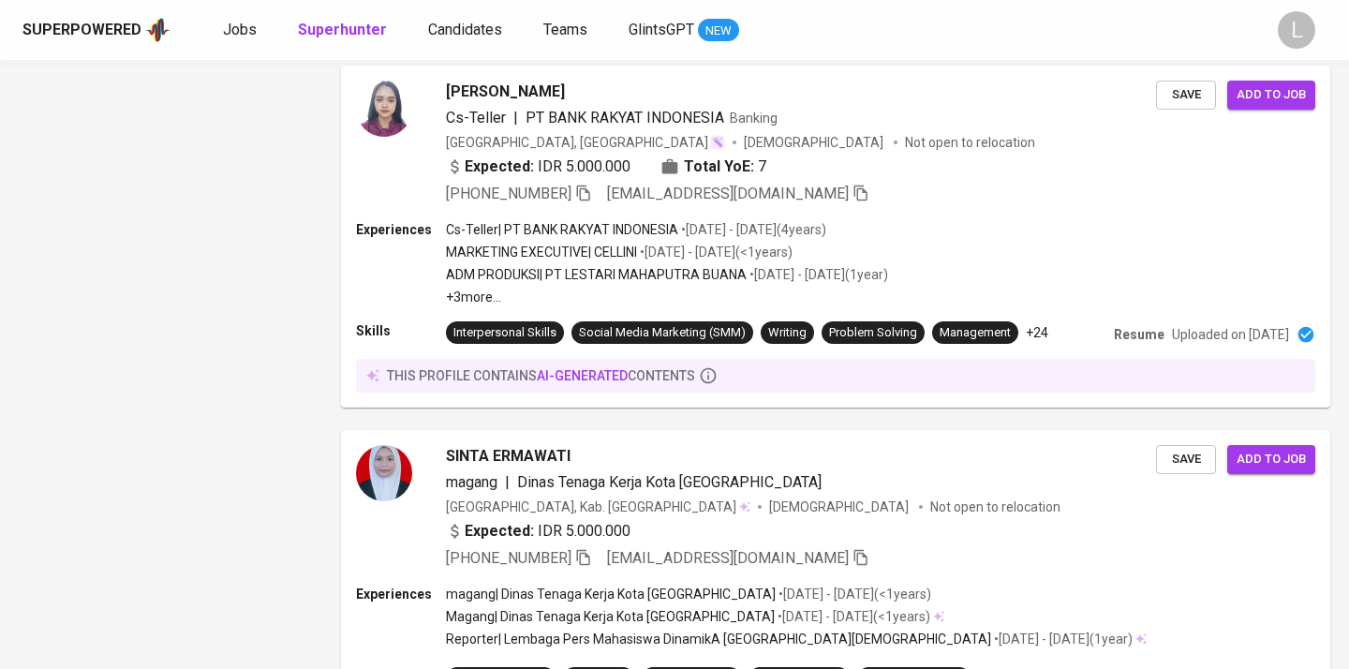
scroll to position [3268, 0]
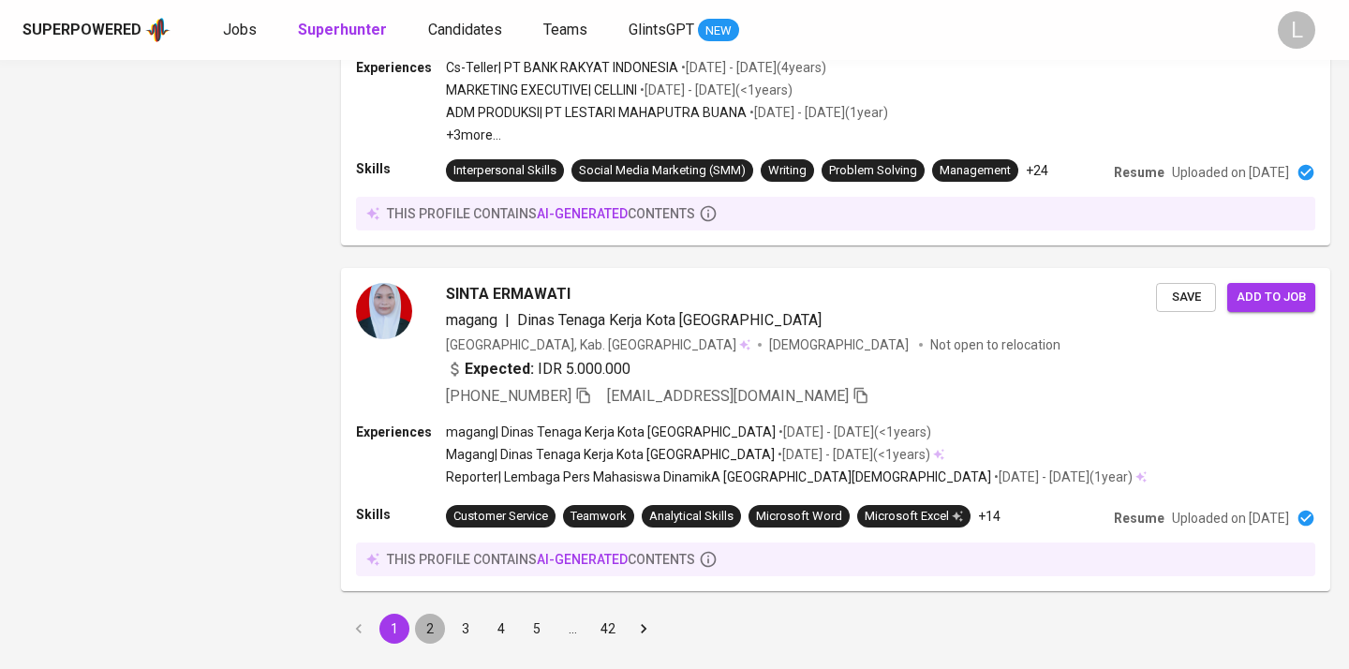
click at [429, 614] on button "2" at bounding box center [430, 629] width 30 height 30
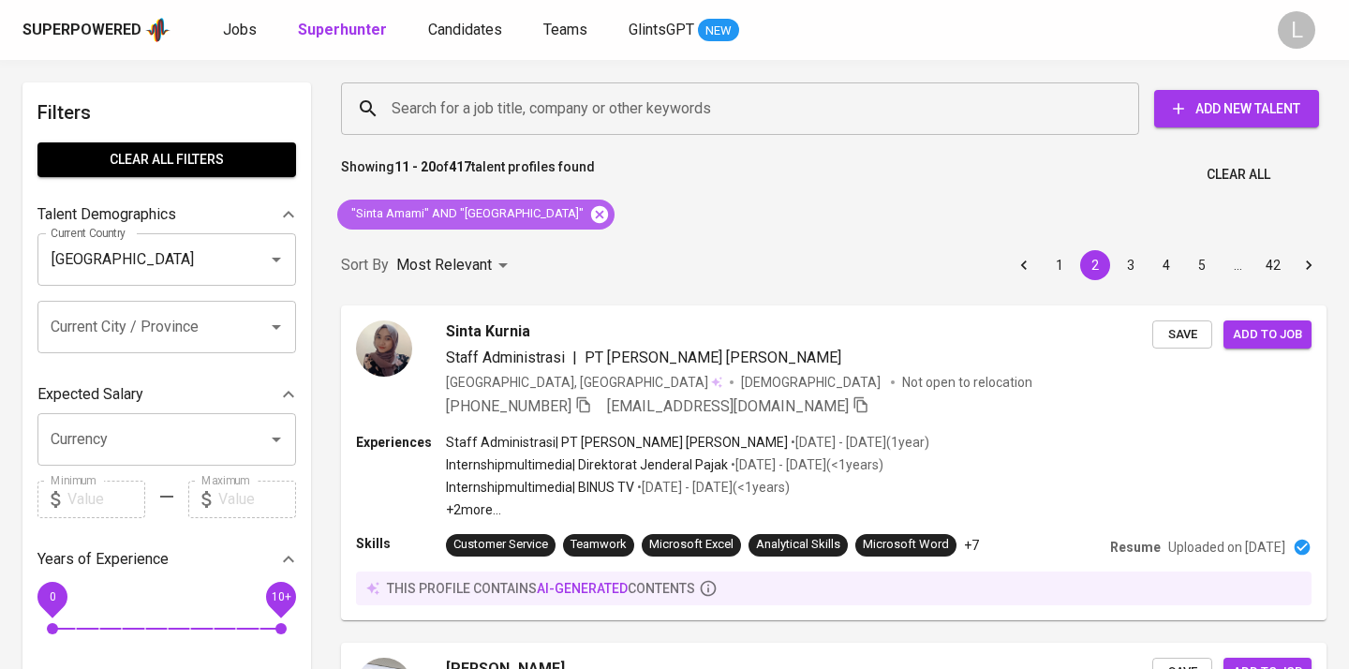
click at [610, 217] on icon at bounding box center [599, 214] width 21 height 21
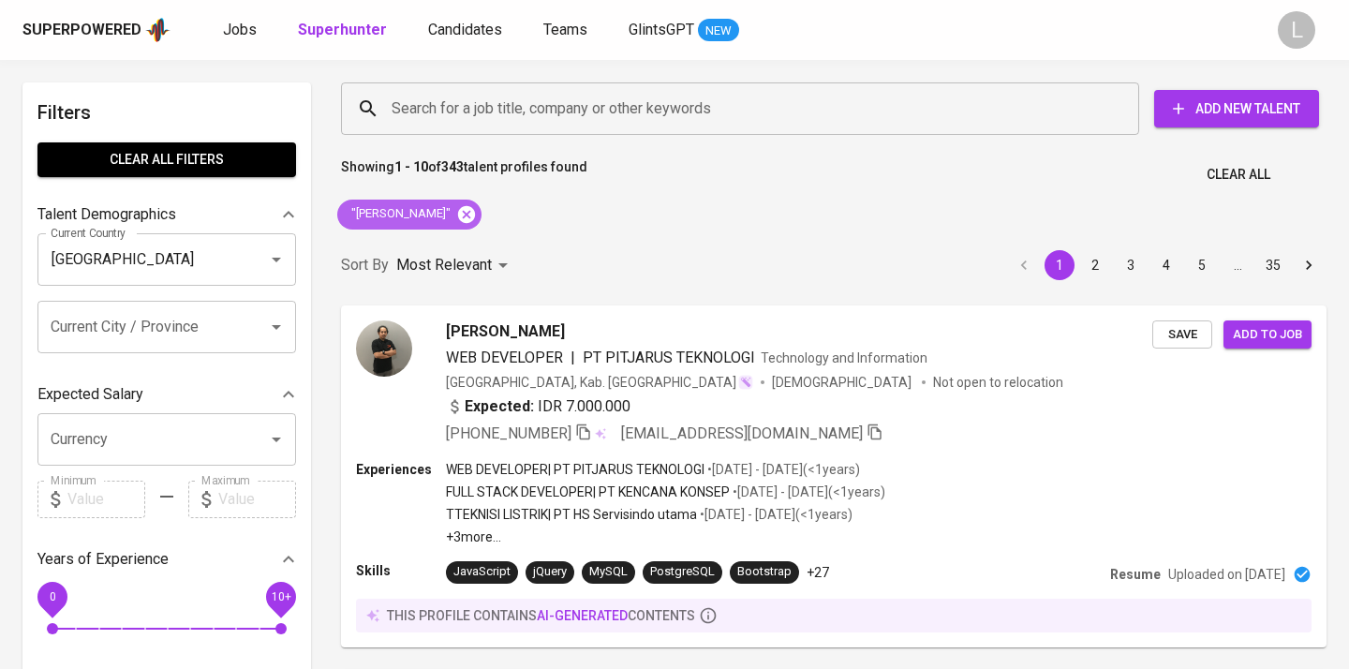
click at [456, 212] on icon at bounding box center [466, 214] width 21 height 21
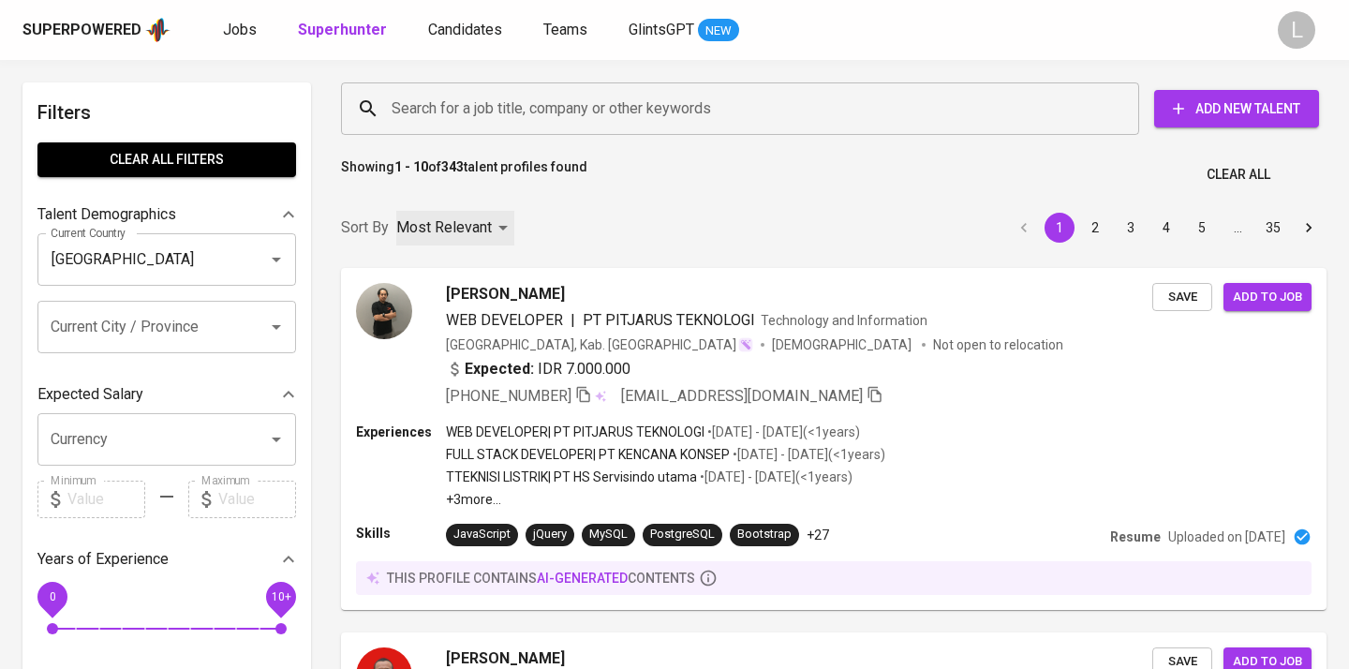
click at [449, 214] on div "Most Relevant" at bounding box center [455, 228] width 118 height 35
click at [491, 100] on div at bounding box center [674, 334] width 1349 height 669
click at [446, 215] on div "Most Relevant Newest Profile" at bounding box center [674, 334] width 1349 height 669
click at [446, 215] on div at bounding box center [674, 334] width 1349 height 669
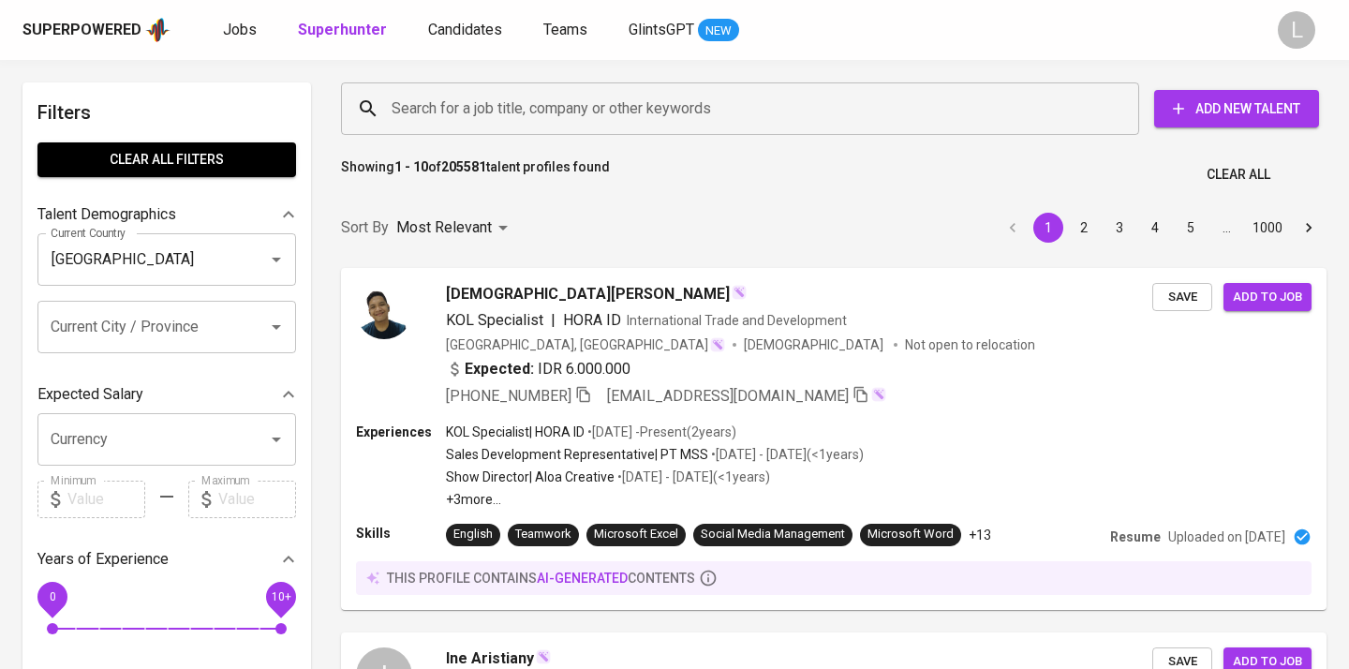
click at [547, 203] on div "Most Relevant Newest Profile" at bounding box center [674, 334] width 1349 height 669
click at [763, 232] on div at bounding box center [674, 334] width 1349 height 669
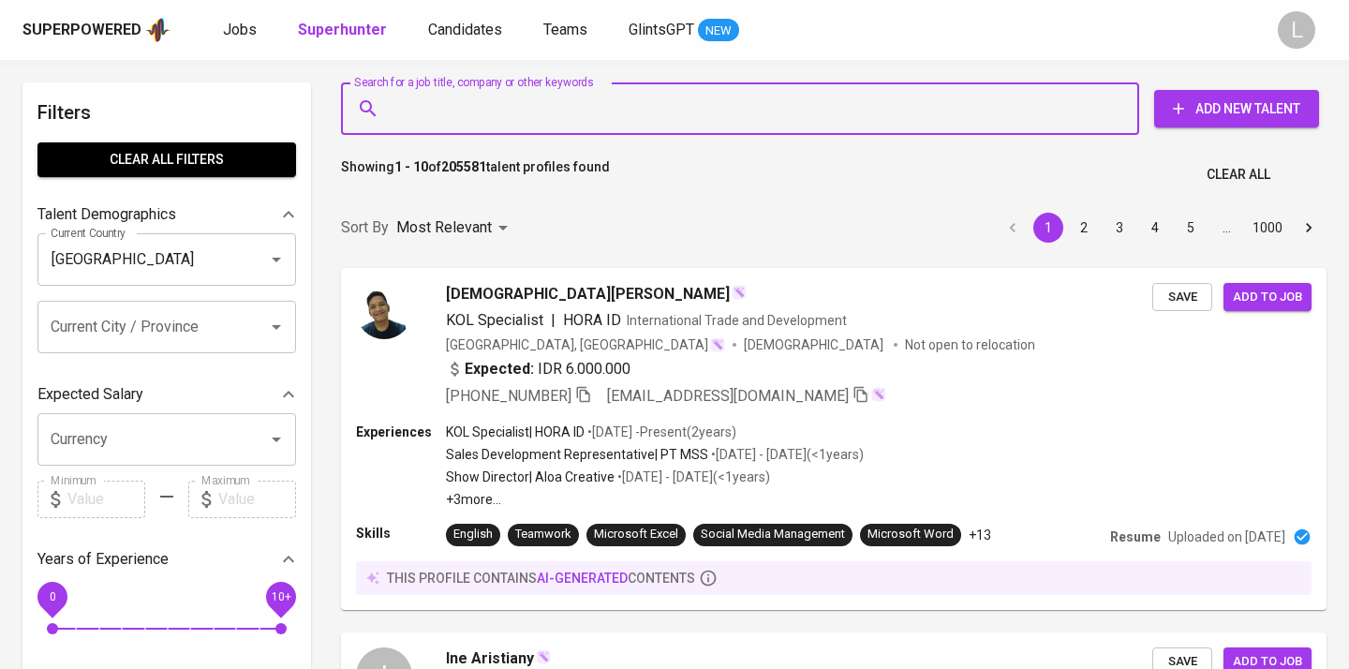
click at [563, 107] on input "Search for a job title, company or other keywords" at bounding box center [745, 109] width 716 height 36
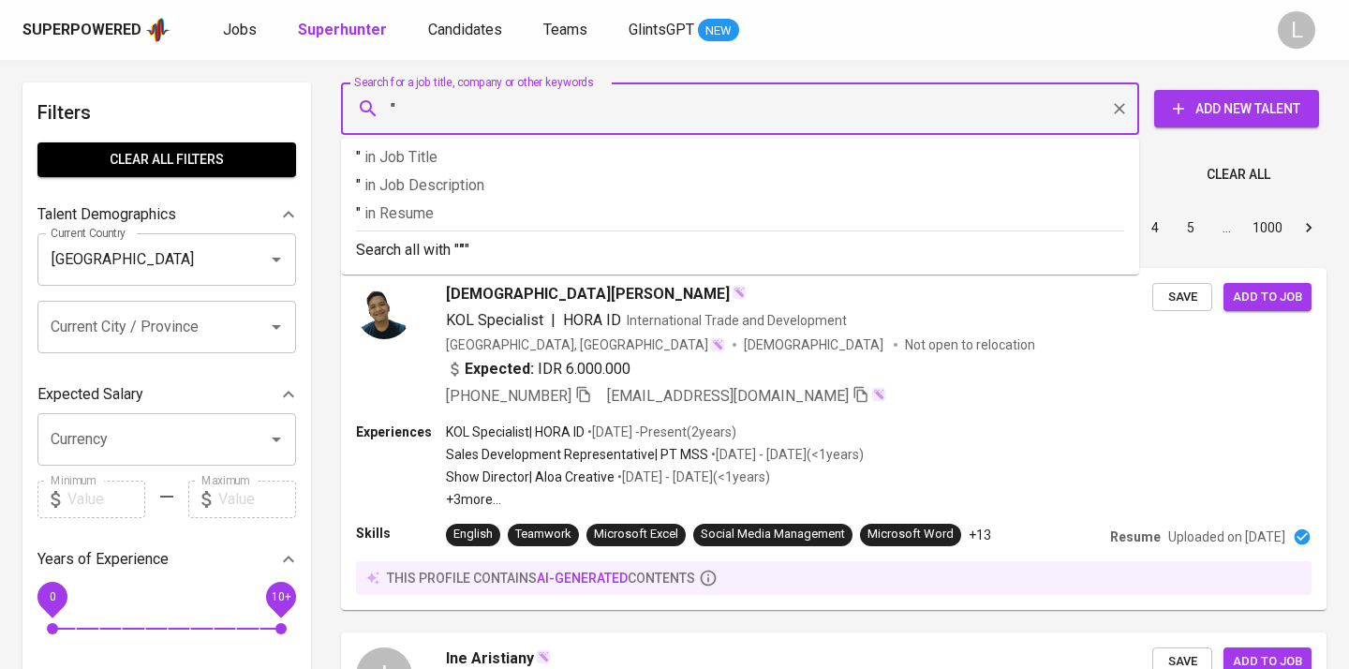
paste input "ujangsujana@yahoo.co.id"
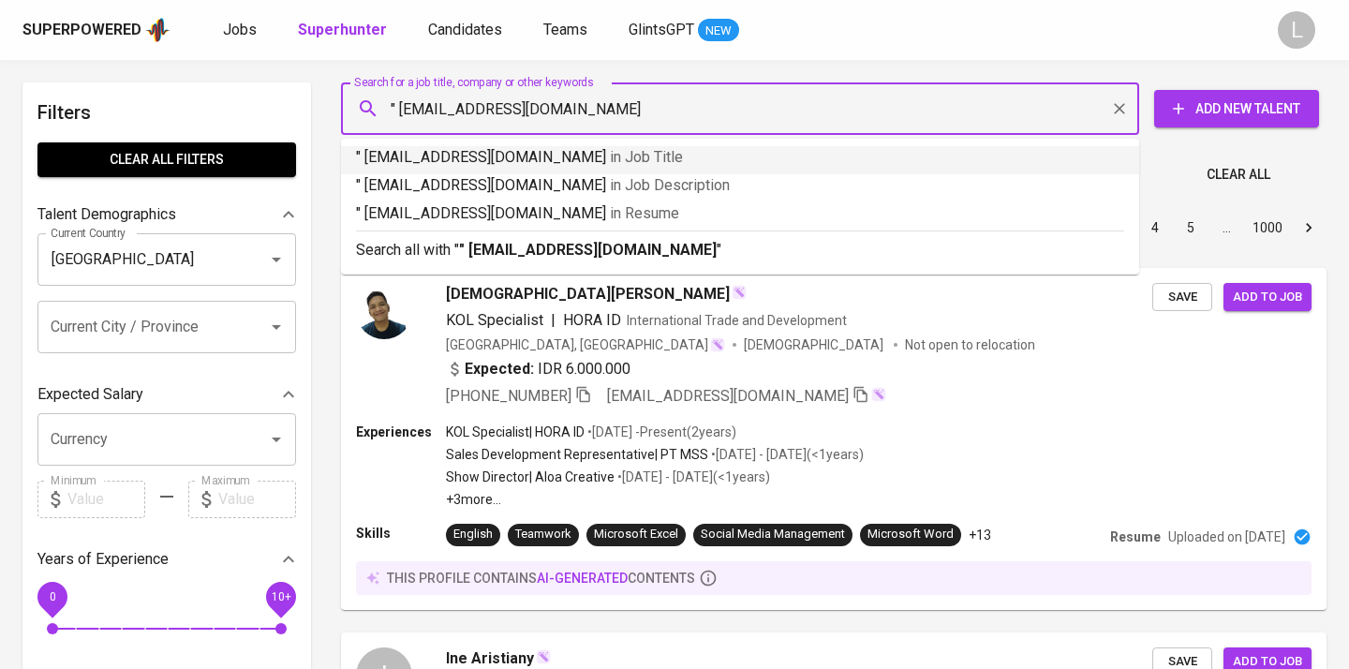
click at [400, 105] on input "" ujangsujana@yahoo.co.id" at bounding box center [745, 109] width 716 height 36
click at [592, 113] on input ""ujangsujana@yahoo.co.id" at bounding box center [745, 109] width 716 height 36
type input ""ujangsujana@yahoo.co.id""
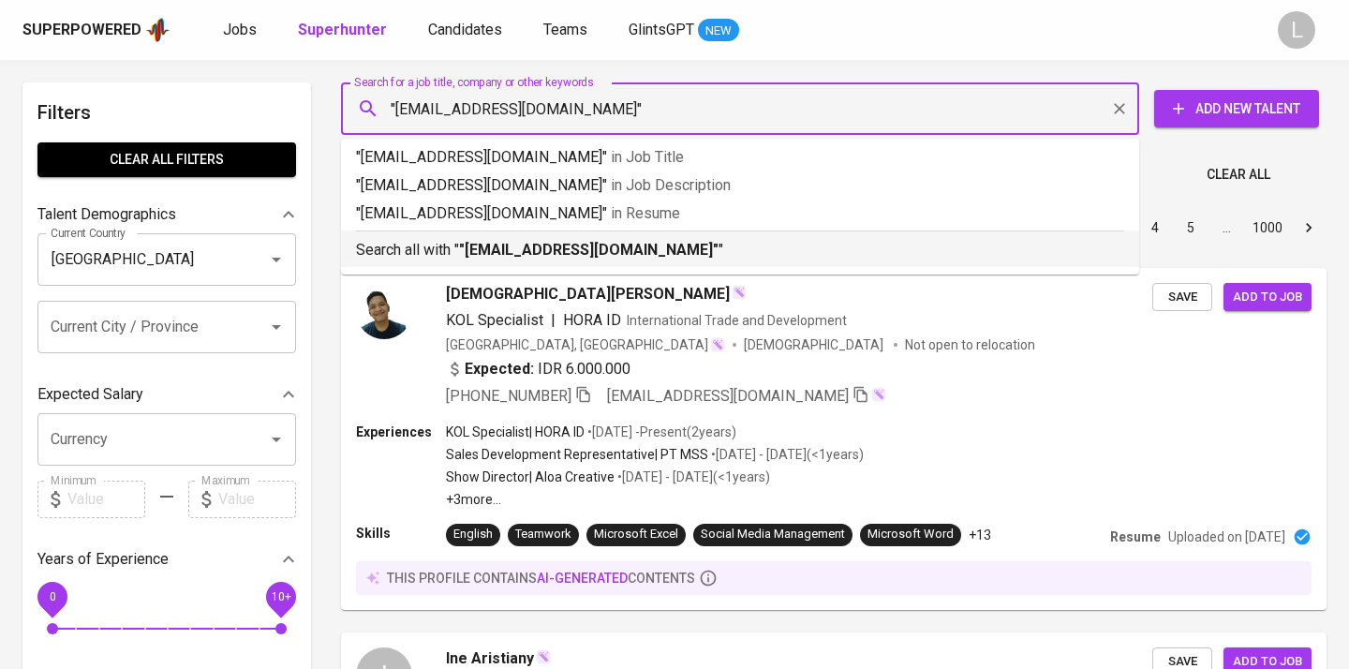
click at [607, 257] on b ""ujangsujana@yahoo.co.id"" at bounding box center [588, 250] width 259 height 18
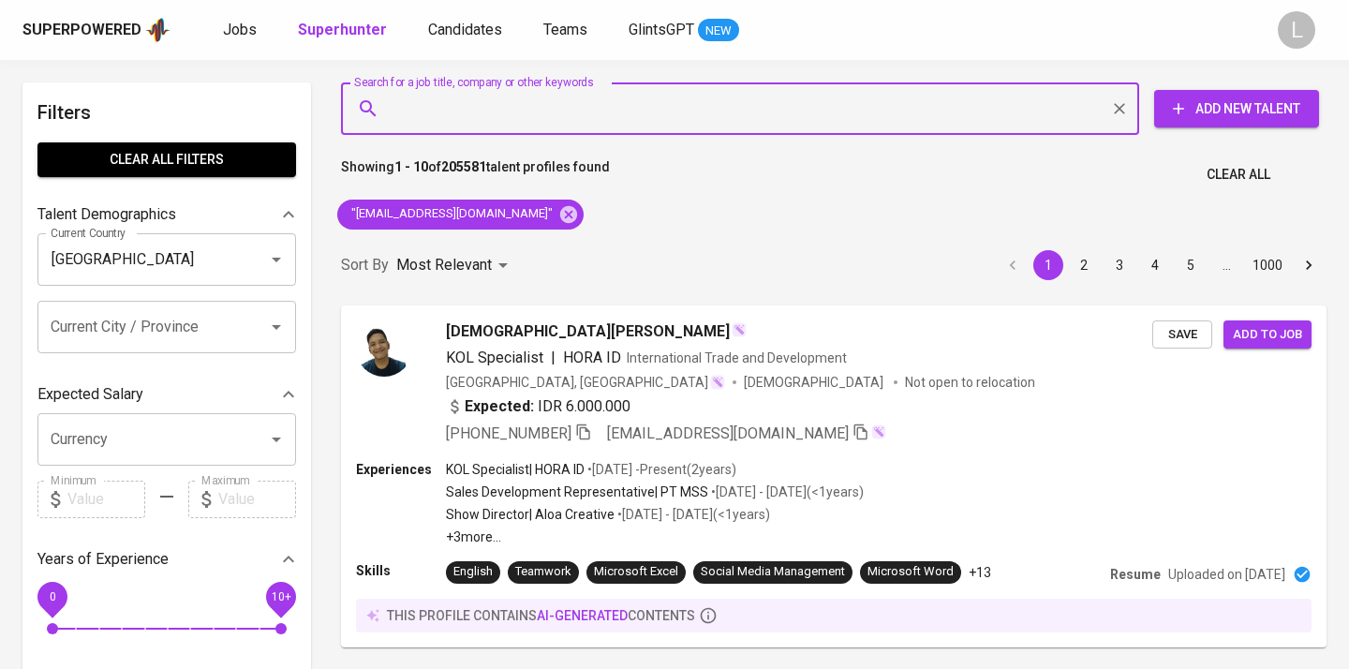
click at [603, 256] on div "Sort By Most Relevant MOST_RELEVANT 1 2 3 4 5 … 1000" at bounding box center [834, 265] width 1008 height 57
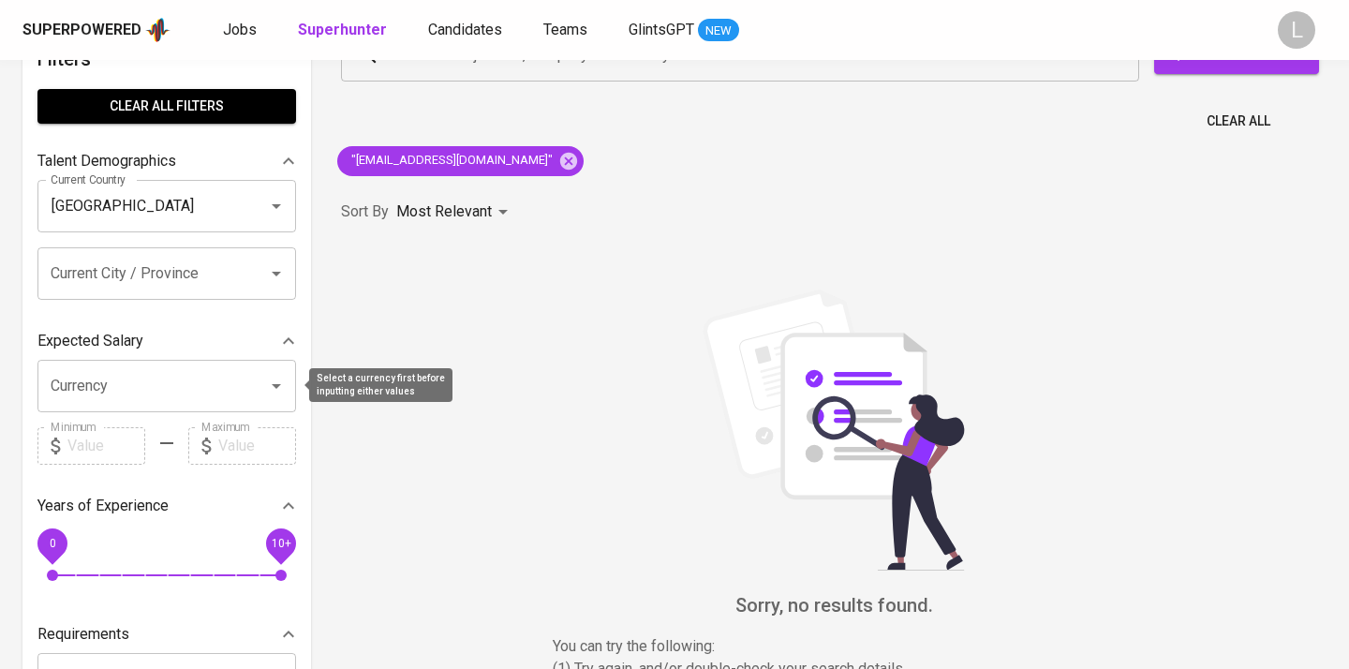
scroll to position [59, 0]
